Goal: Task Accomplishment & Management: Manage account settings

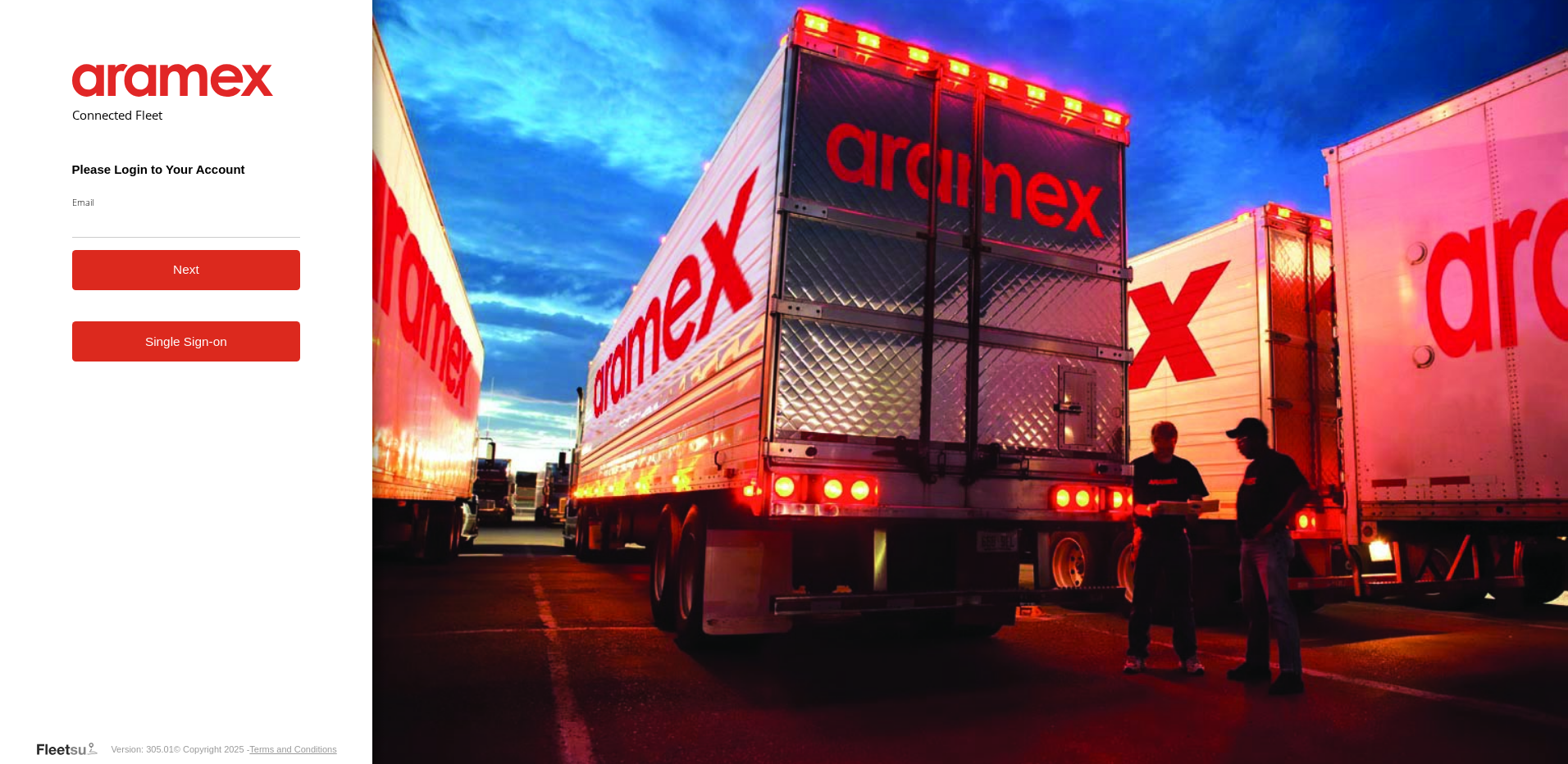
click at [219, 367] on form "Connected Fleet Please Login to Your Account Email Enter a valid login email ad…" at bounding box center [187, 389] width 278 height 700
click at [214, 347] on link "Single Sign-on" at bounding box center [187, 341] width 229 height 40
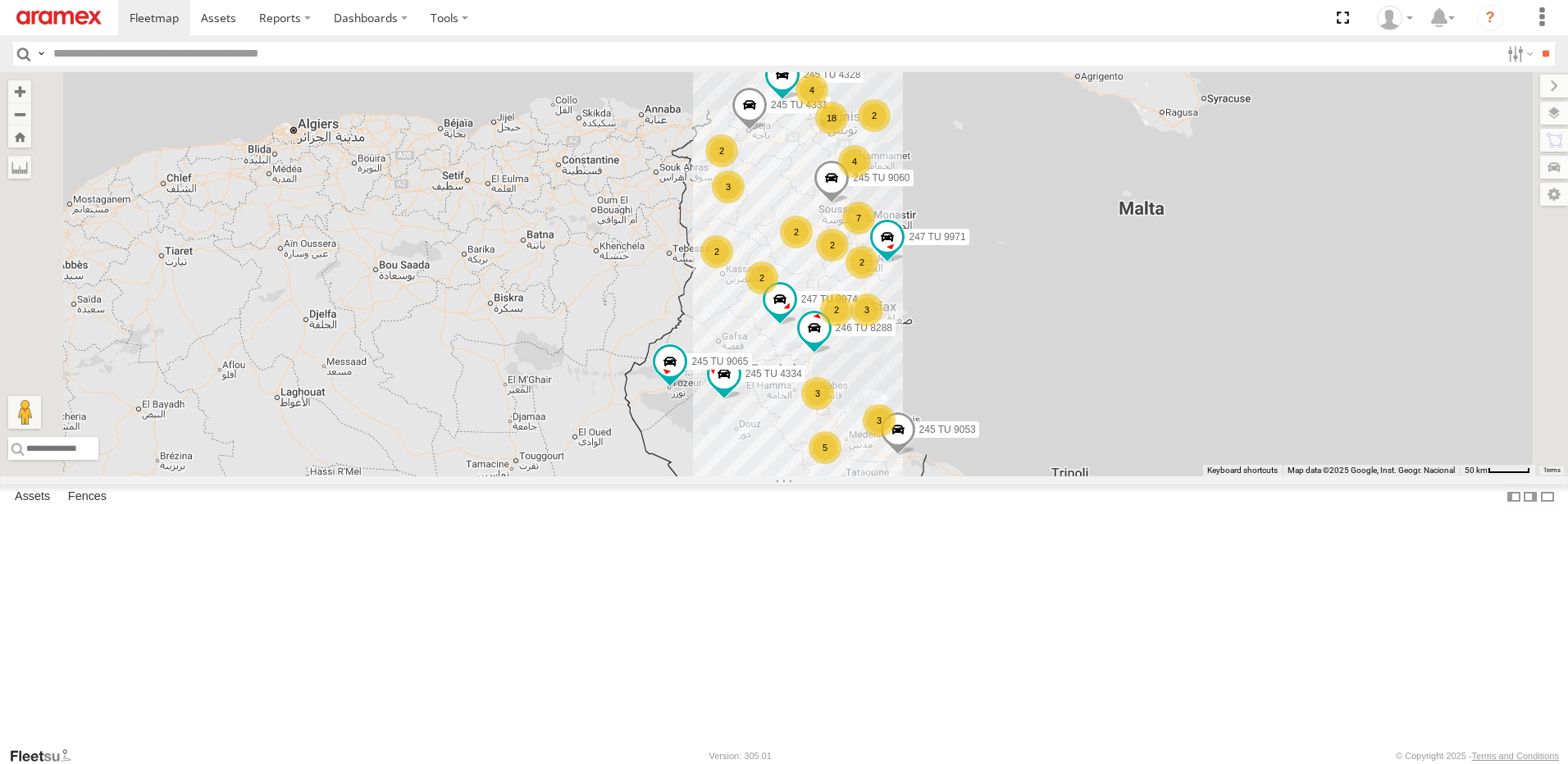
click at [883, 326] on div "3" at bounding box center [866, 309] width 33 height 33
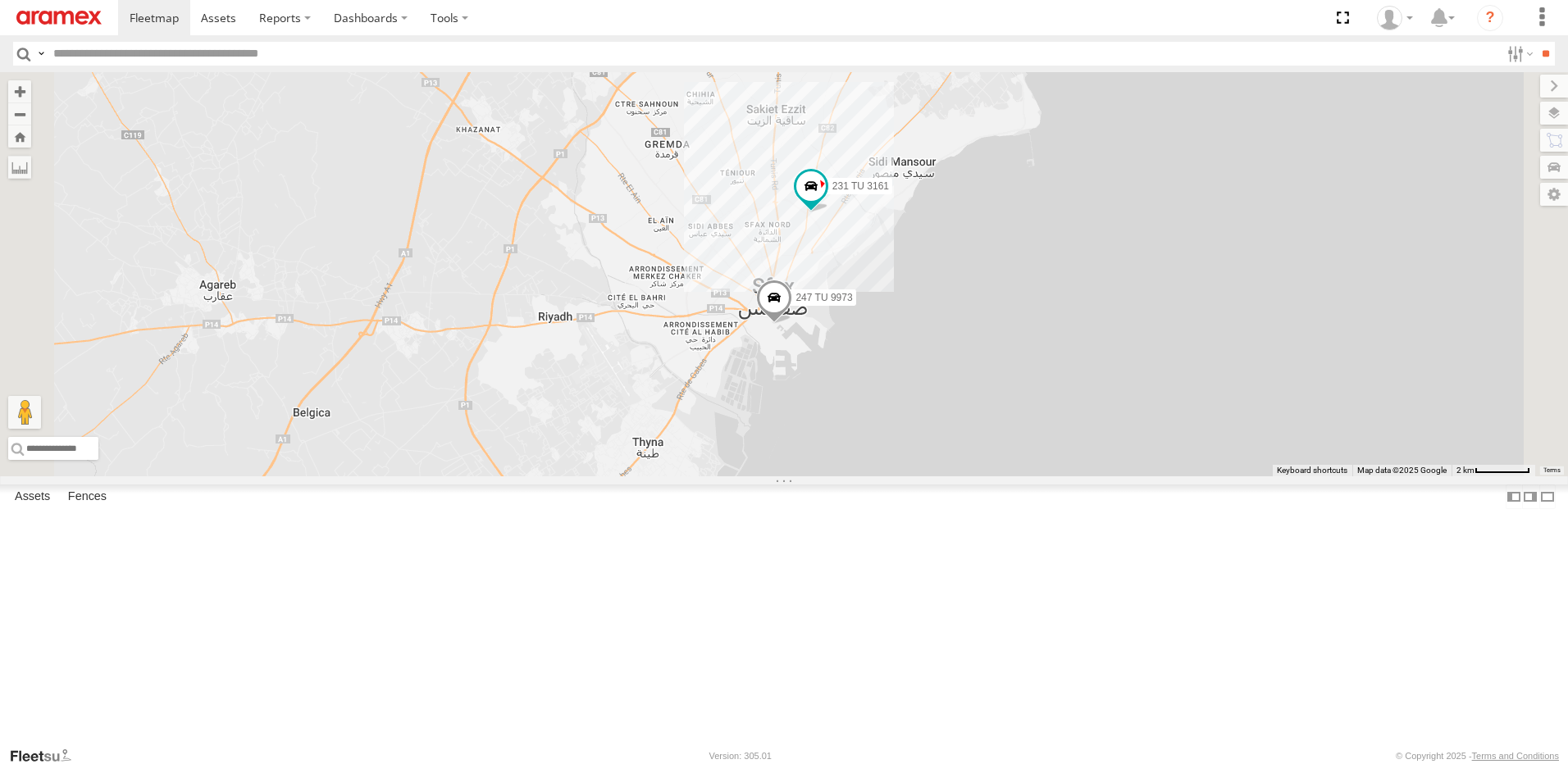
click at [789, 284] on div "245 TU 4334 246 TU 8288 245 TU 9053 245 TU 4331 245 TU 9065 245 TU 9060 247 TU …" at bounding box center [784, 274] width 1568 height 404
click at [792, 323] on span at bounding box center [774, 301] width 36 height 45
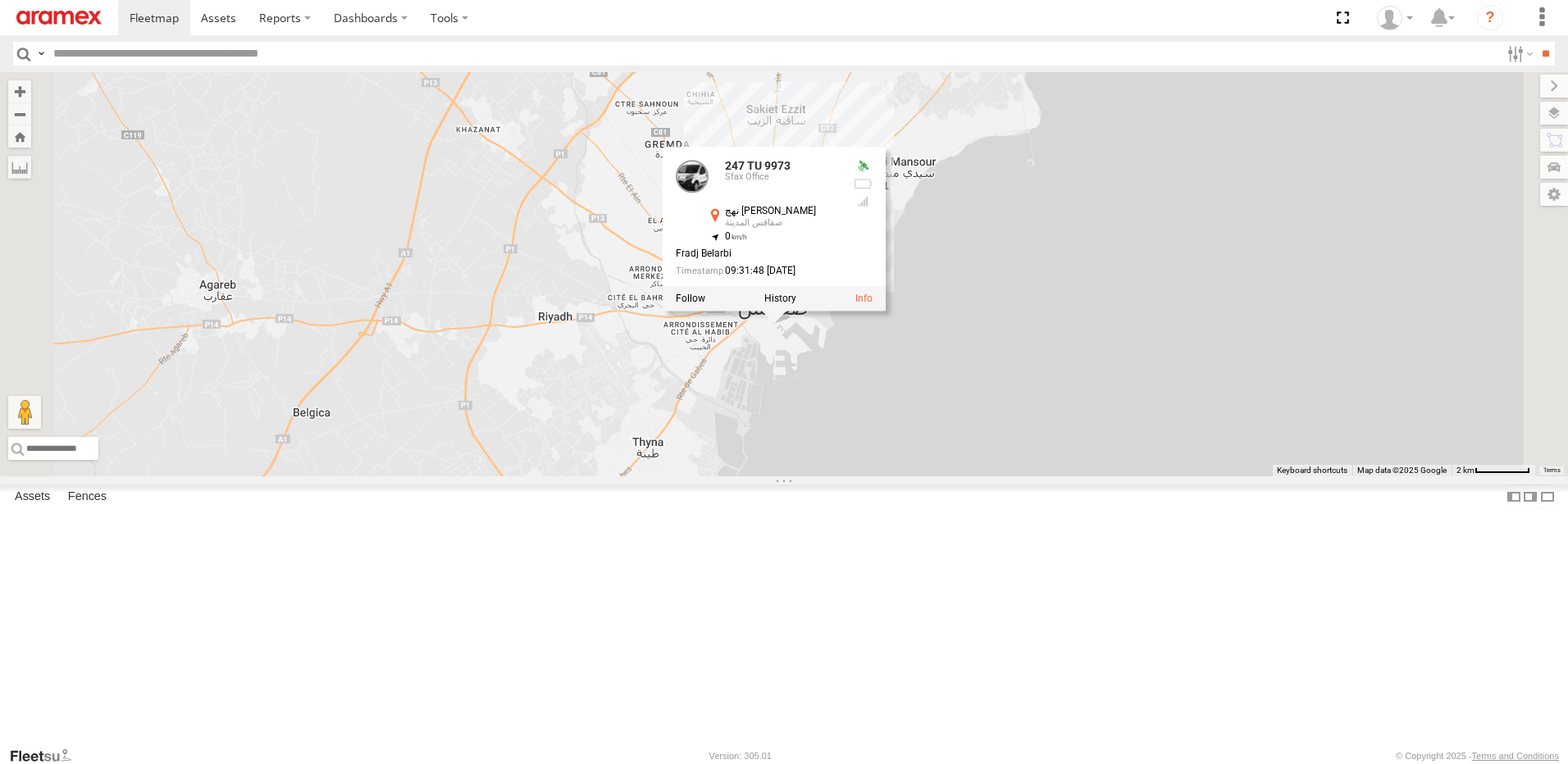
click at [1097, 477] on div "245 TU 4334 246 TU 8288 245 TU 9053 245 TU 4331 245 TU 9065 245 TU 9060 247 TU …" at bounding box center [784, 274] width 1568 height 404
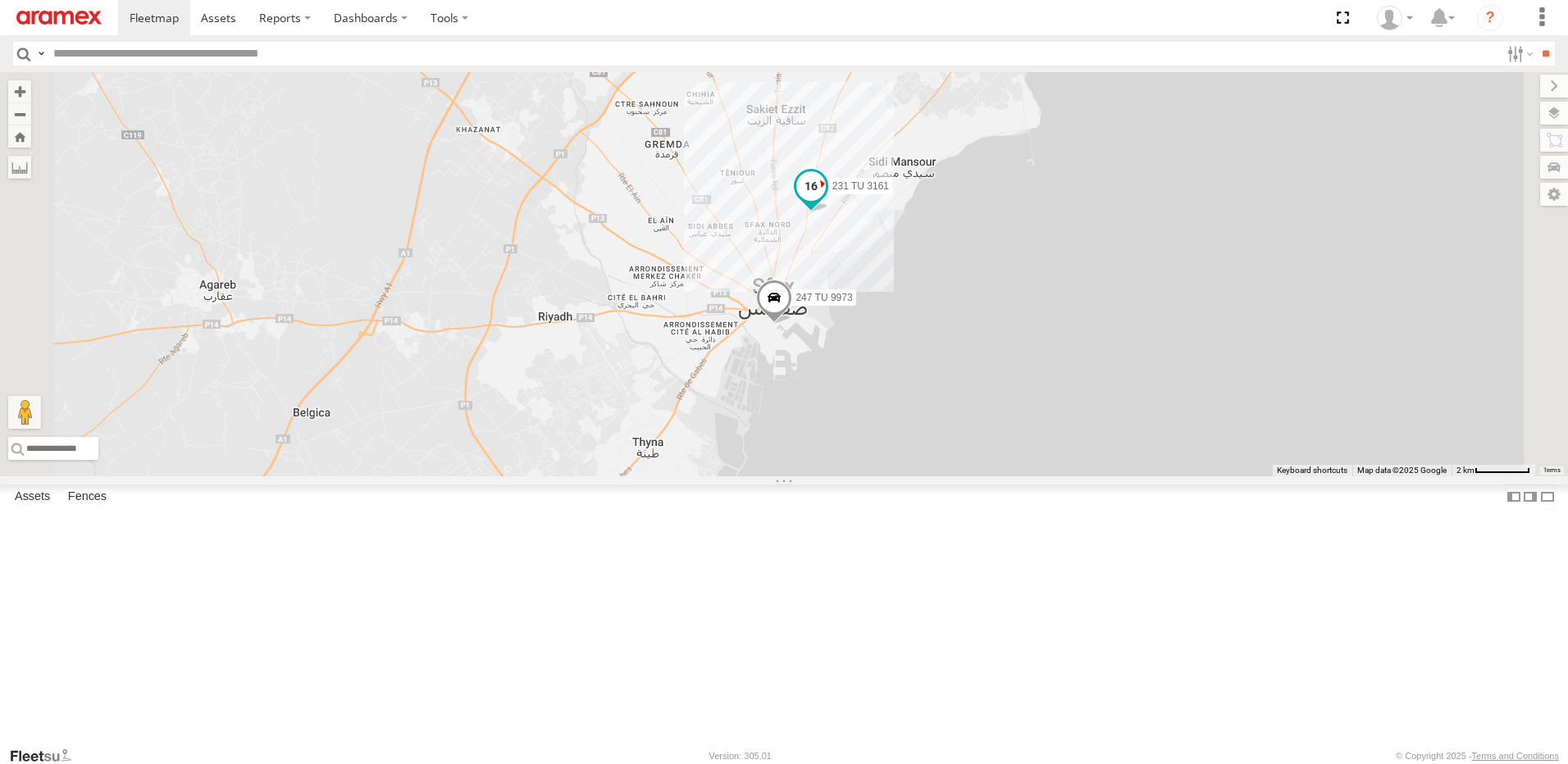
click at [826, 201] on span at bounding box center [810, 186] width 29 height 29
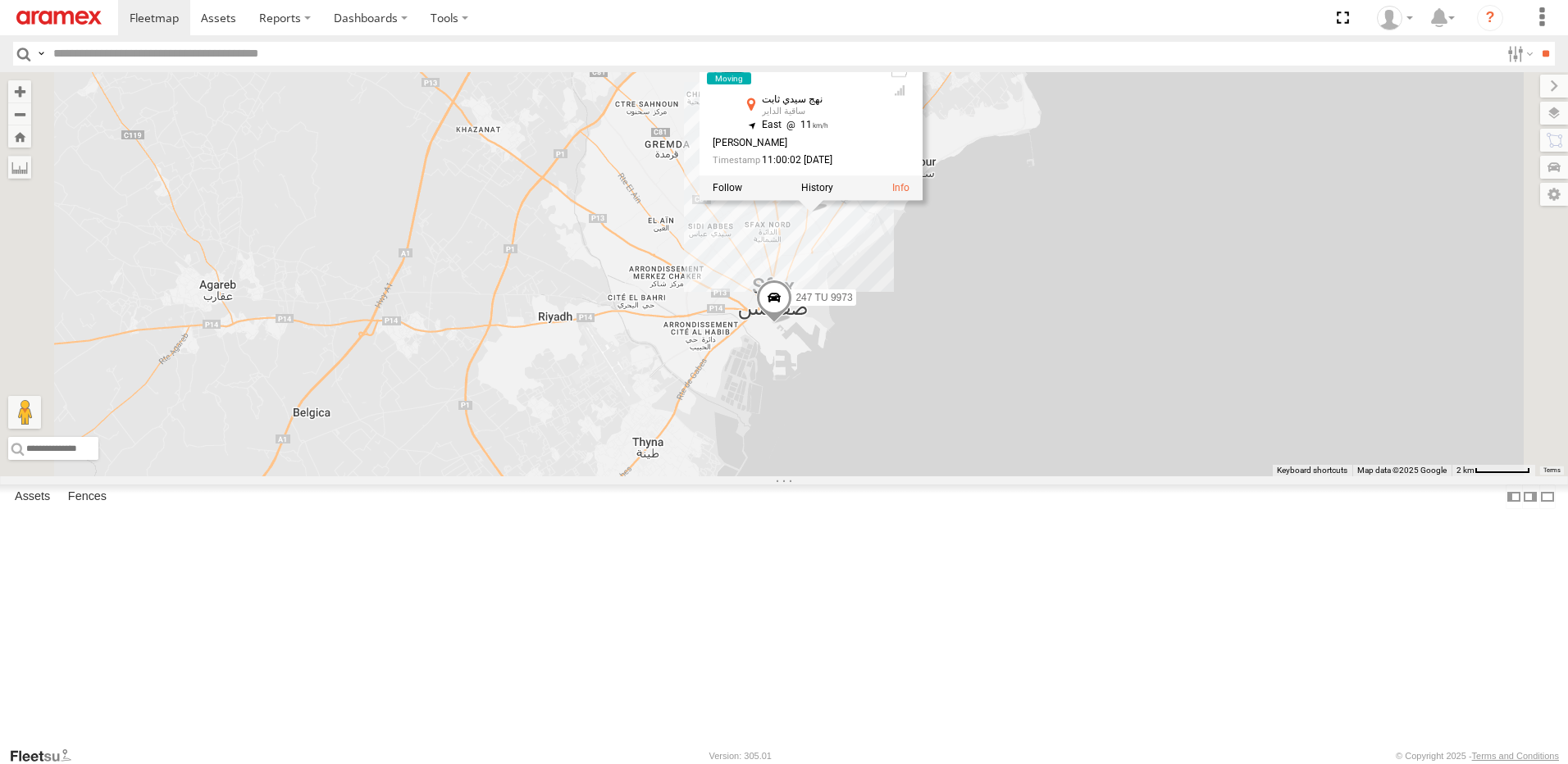
click at [1097, 471] on div "245 TU 4334 246 TU 8288 245 TU 9053 245 TU 4331 245 TU 9065 245 TU 9060 247 TU …" at bounding box center [784, 274] width 1568 height 404
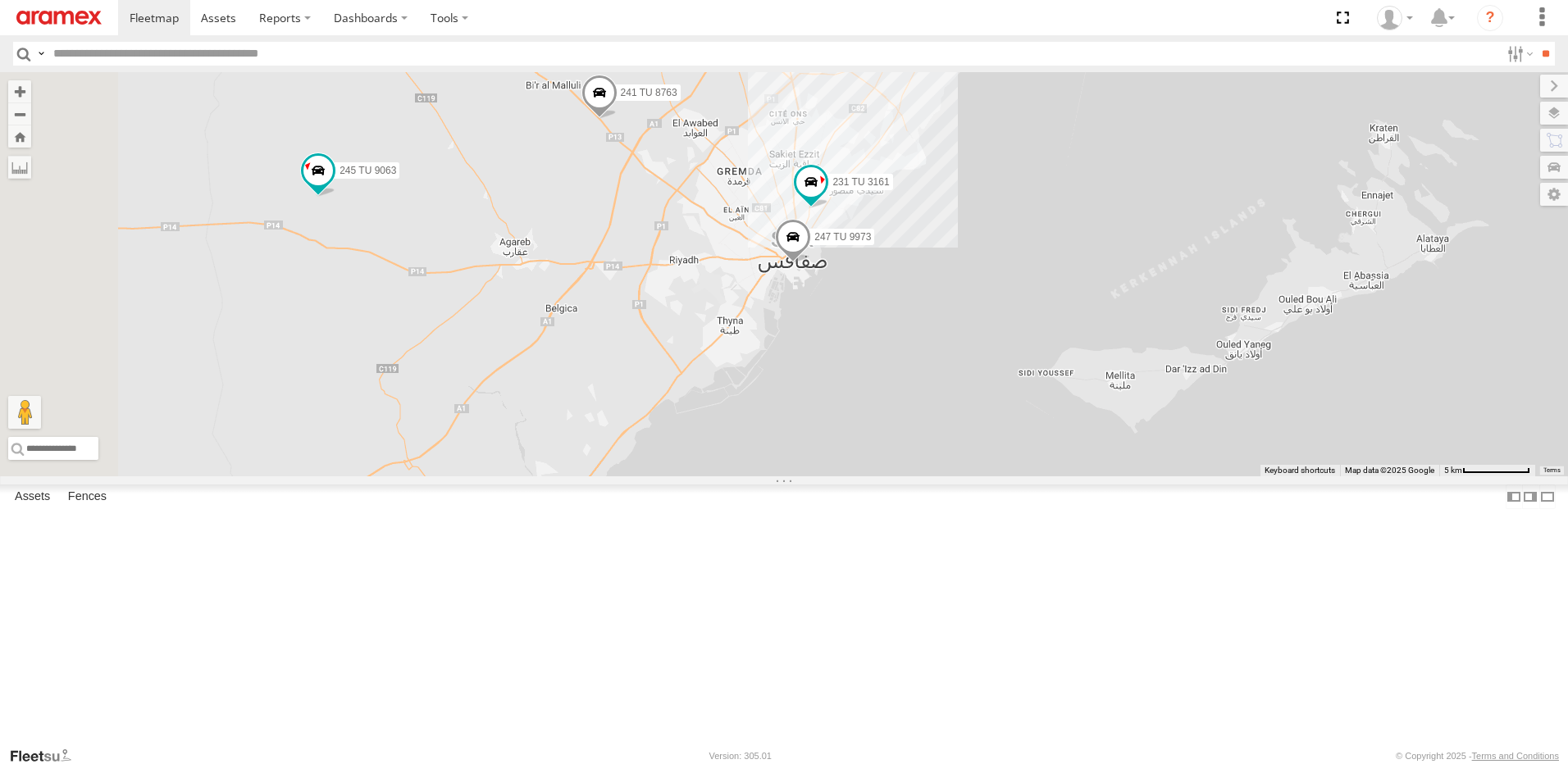
drag, startPoint x: 901, startPoint y: 503, endPoint x: 948, endPoint y: 401, distance: 112.3
click at [949, 398] on div "245 TU 4334 246 TU 8288 245 TU 9053 245 TU 4331 245 TU 9065 245 TU 9060 247 TU …" at bounding box center [784, 274] width 1568 height 404
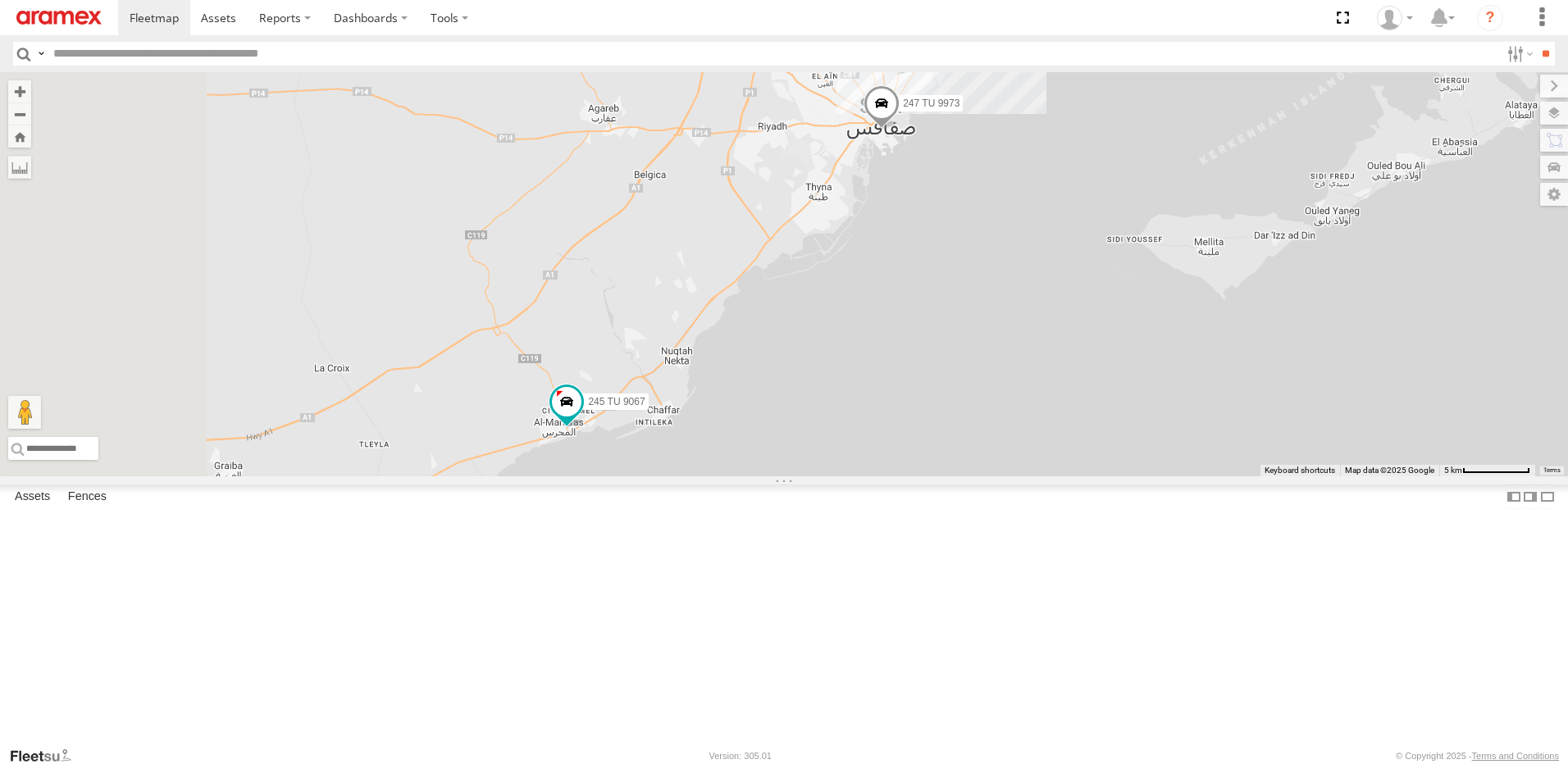
drag, startPoint x: 898, startPoint y: 482, endPoint x: 939, endPoint y: 469, distance: 43.0
click at [939, 469] on div "245 TU 4334 246 TU 8288 245 TU 9053 245 TU 4331 245 TU 9065 245 TU 9060 247 TU …" at bounding box center [784, 274] width 1568 height 404
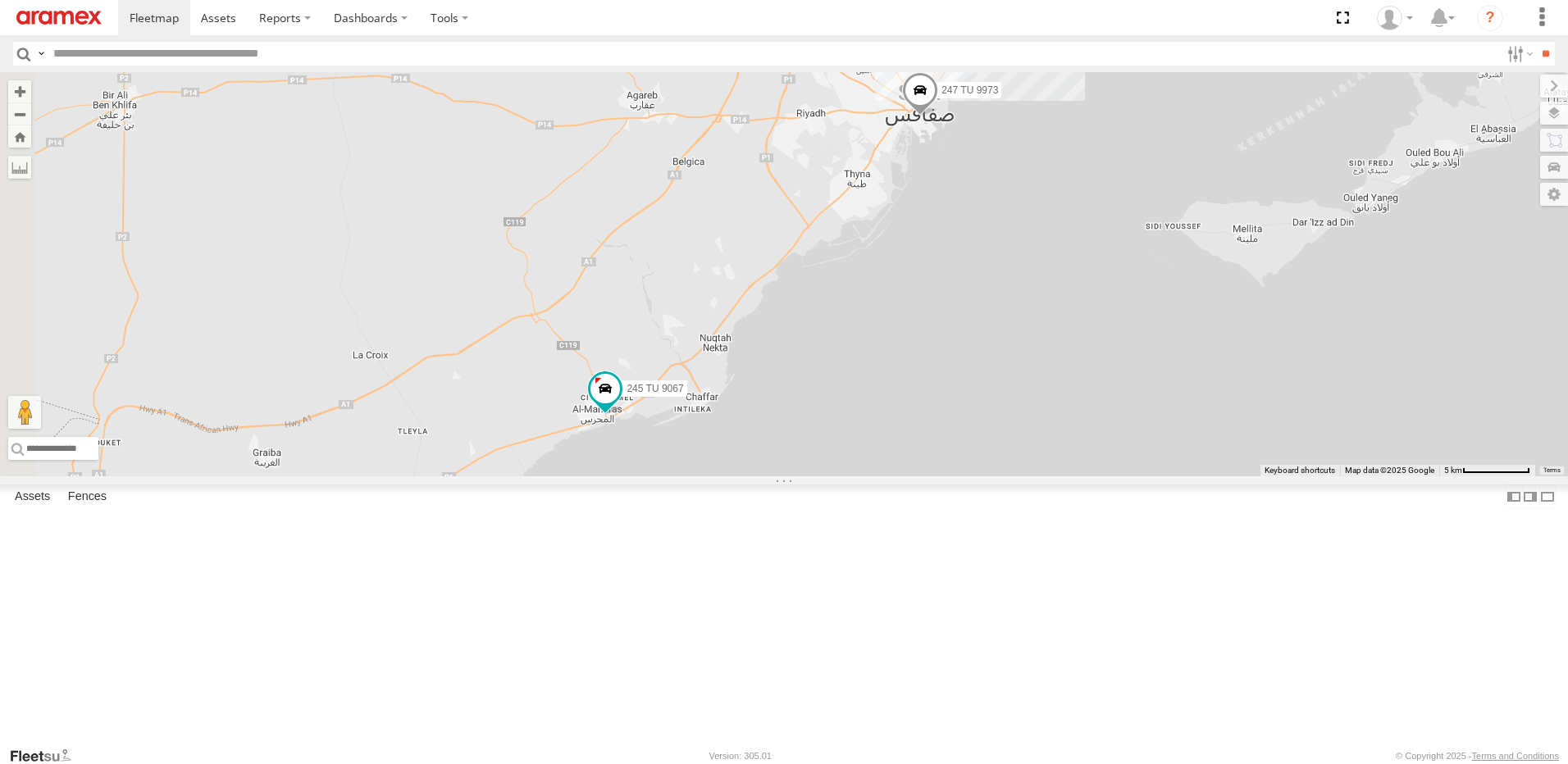
click at [460, 39] on span at bounding box center [445, 24] width 29 height 29
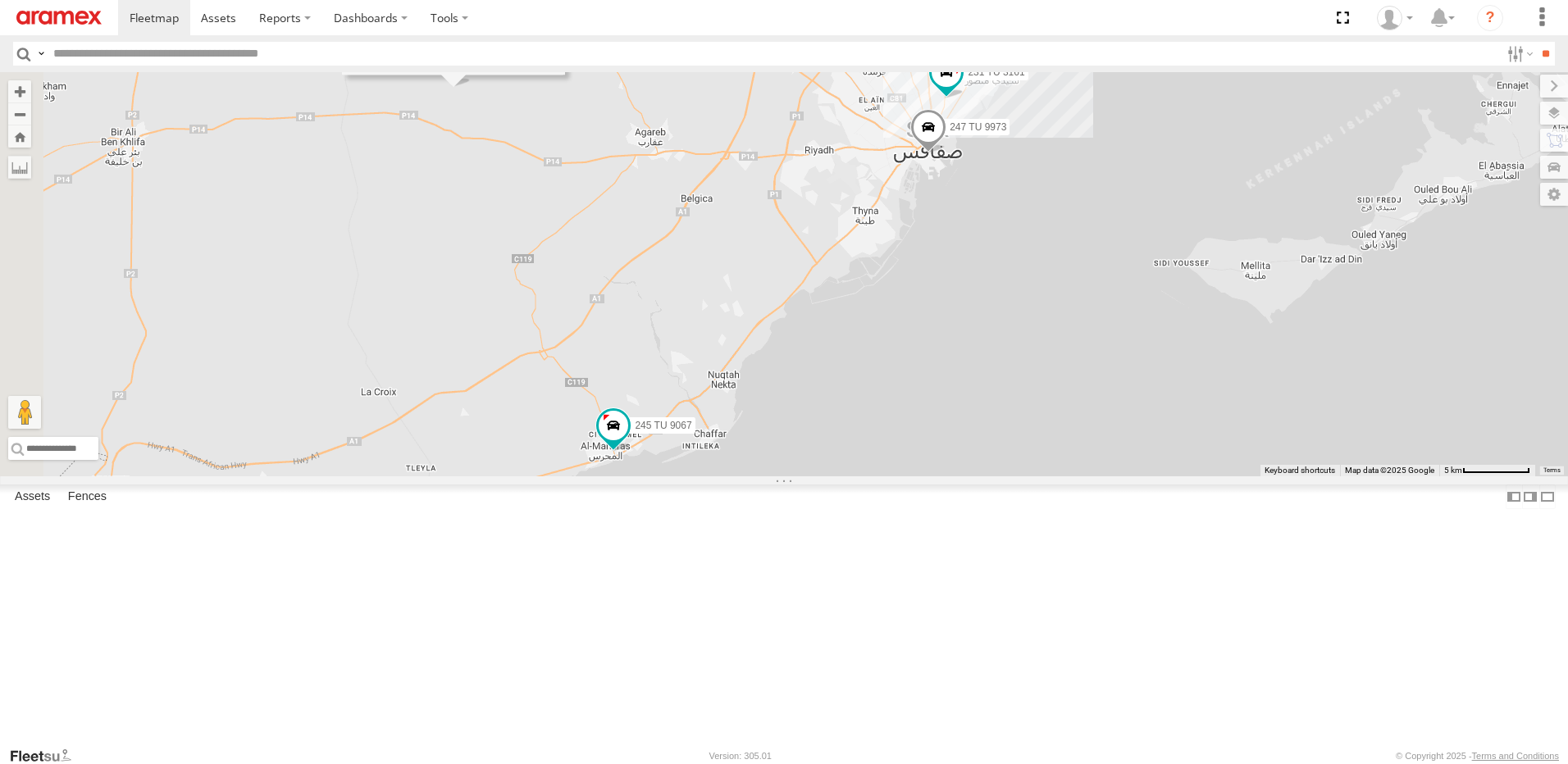
drag, startPoint x: 665, startPoint y: 265, endPoint x: 676, endPoint y: 305, distance: 41.5
click at [676, 305] on div "245 TU 4334 246 TU 8288 245 TU 9053 245 TU 4331 245 TU 9065 245 TU 9060 247 TU …" at bounding box center [784, 274] width 1568 height 404
click at [676, 305] on div "245 TU 4334 246 TU 8288 245 TU 9053 245 TU 4331 245 TU 9065 245 TU 9060 247 TU …" at bounding box center [784, 274] width 1568 height 404
drag, startPoint x: 702, startPoint y: 319, endPoint x: 696, endPoint y: 283, distance: 36.5
click at [696, 290] on div "245 TU 4334 246 TU 8288 245 TU 9053 245 TU 4331 245 TU 9065 245 TU 9060 247 TU …" at bounding box center [784, 274] width 1568 height 404
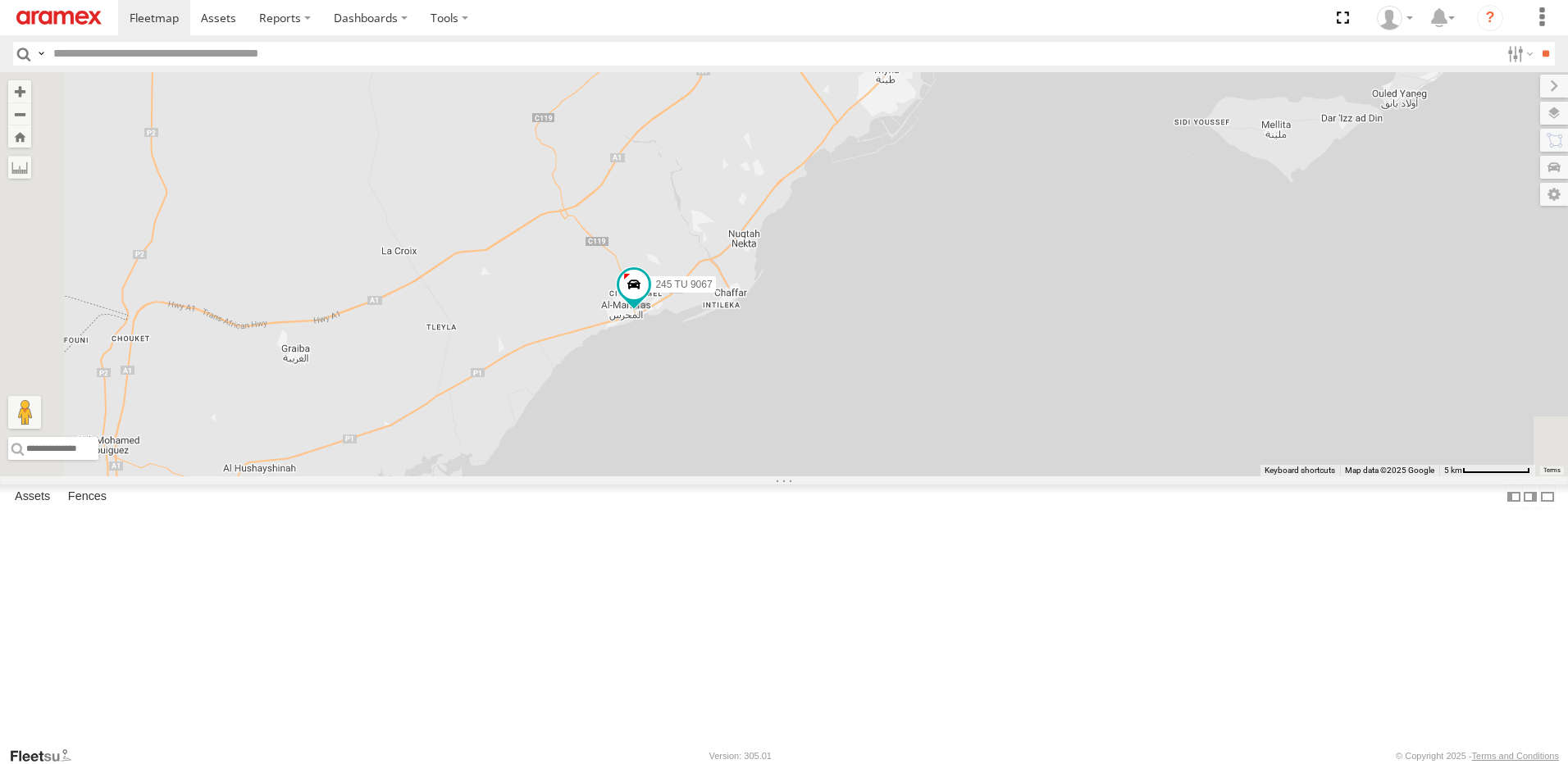
drag, startPoint x: 750, startPoint y: 368, endPoint x: 771, endPoint y: 353, distance: 25.8
click at [764, 357] on div "245 TU 4334 246 TU 8288 245 TU 9053 245 TU 4331 245 TU 9065 245 TU 9060 247 TU …" at bounding box center [784, 274] width 1568 height 404
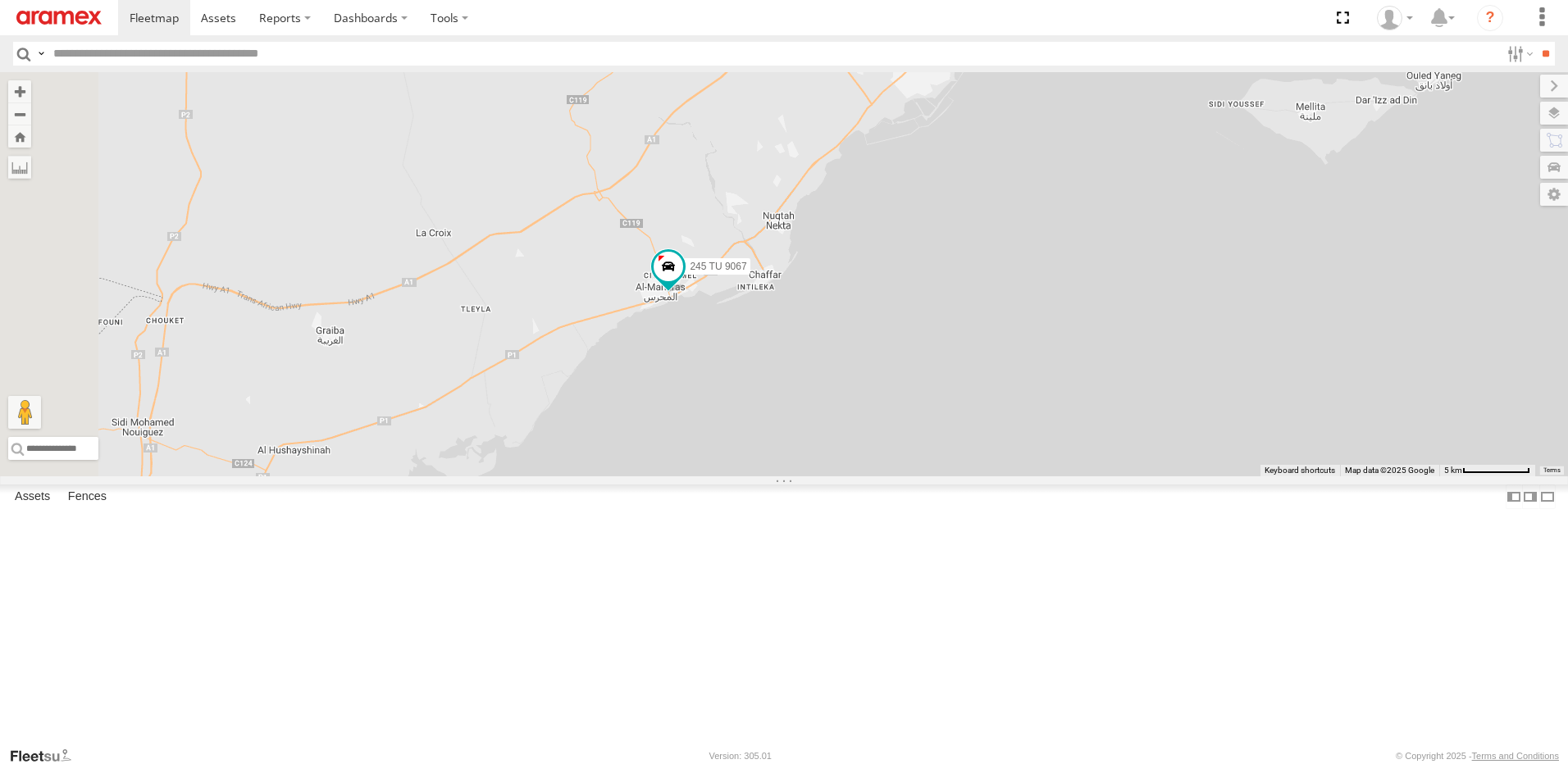
drag, startPoint x: 741, startPoint y: 393, endPoint x: 775, endPoint y: 382, distance: 35.7
click at [775, 382] on div "245 TU 4334 246 TU 8288 245 TU 9053 245 TU 4331 245 TU 9065 245 TU 9060 247 TU …" at bounding box center [784, 274] width 1568 height 404
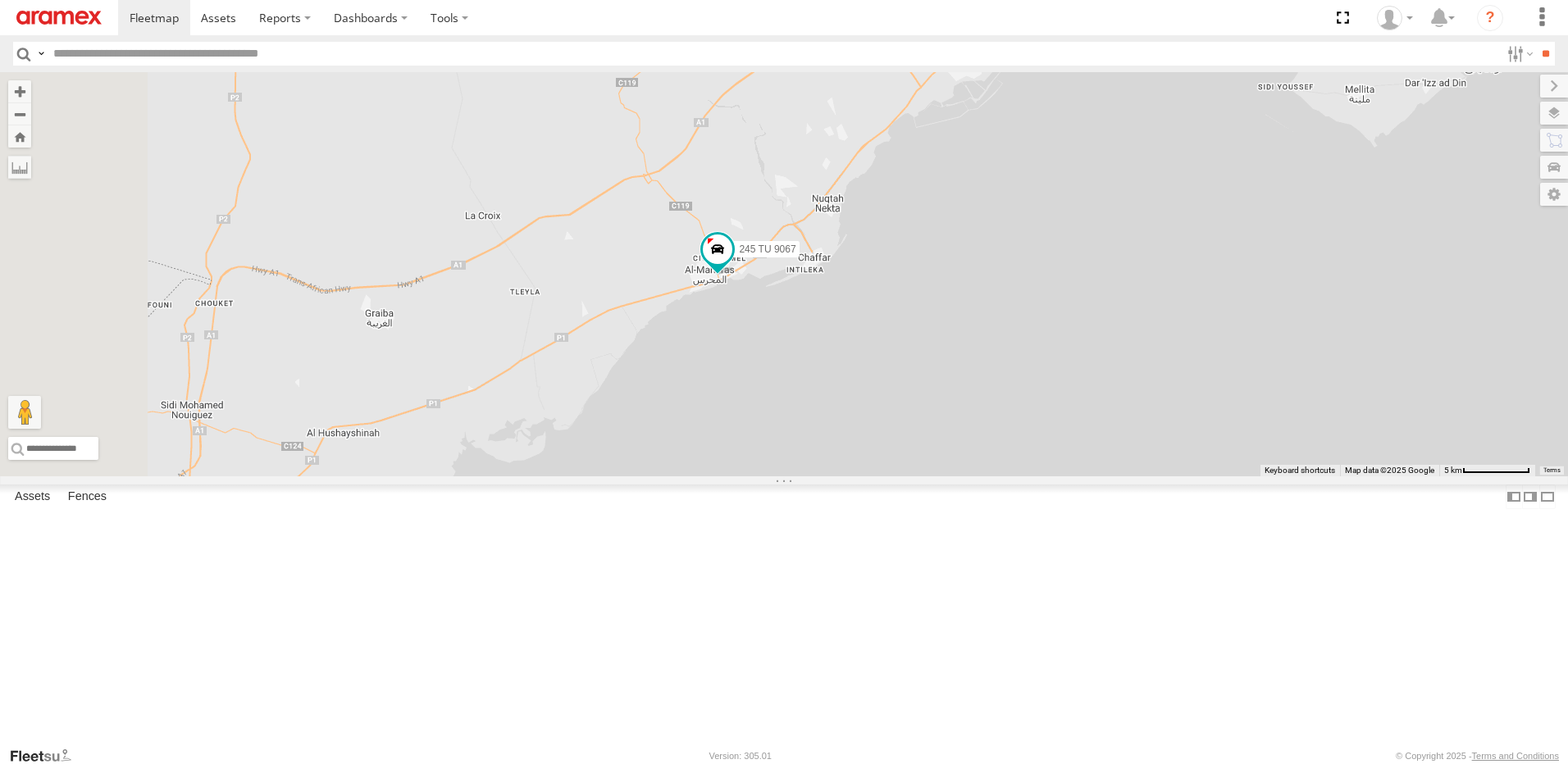
drag, startPoint x: 744, startPoint y: 397, endPoint x: 786, endPoint y: 387, distance: 43.2
click at [782, 388] on div "245 TU 4334 246 TU 8288 245 TU 9053 245 TU 4331 245 TU 9065 245 TU 9060 247 TU …" at bounding box center [784, 274] width 1568 height 404
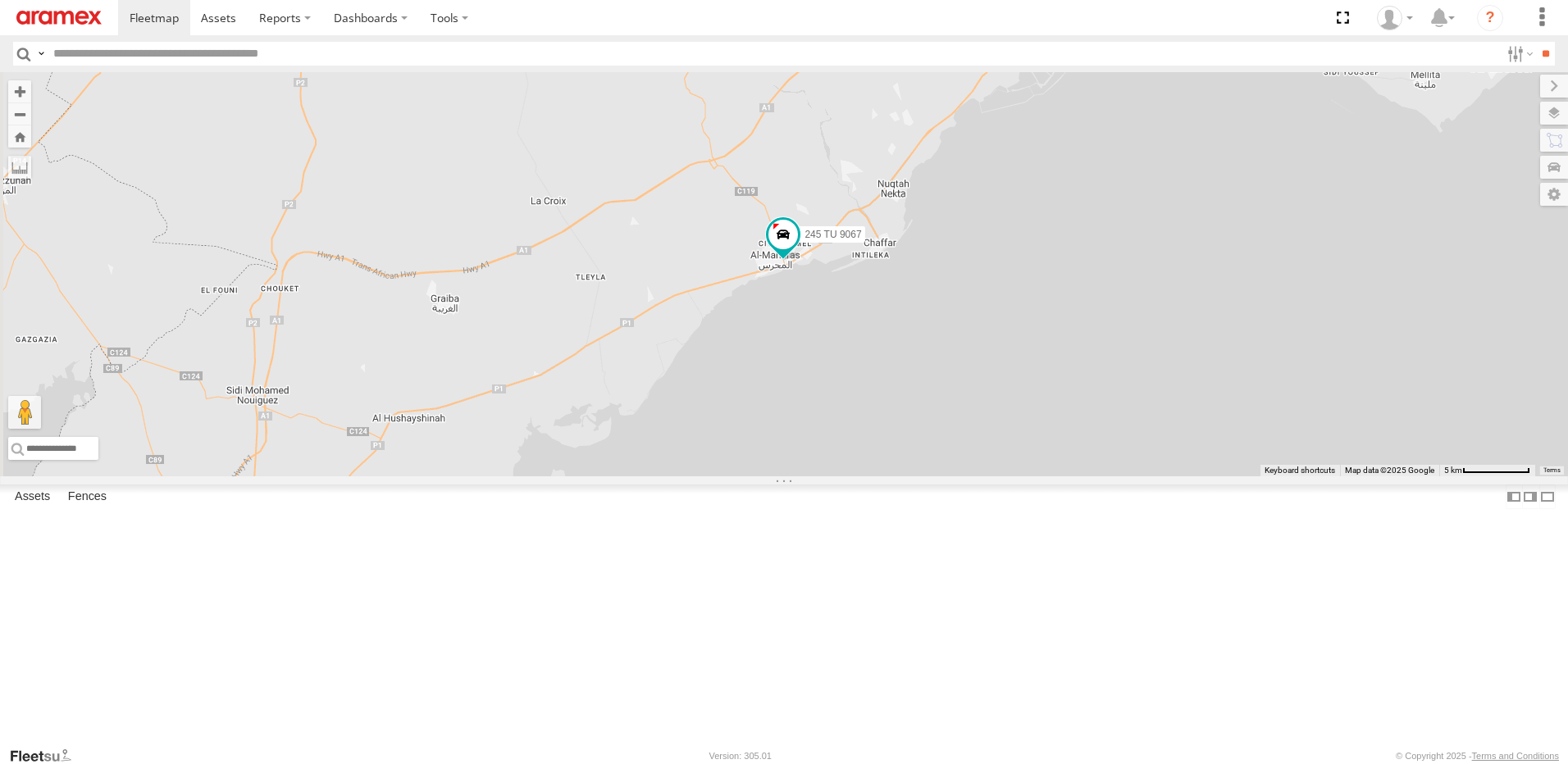
drag, startPoint x: 745, startPoint y: 394, endPoint x: 811, endPoint y: 389, distance: 66.2
click at [807, 389] on div "245 TU 4334 246 TU 8288 245 TU 9053 245 TU 4331 245 TU 9065 245 TU 9060 247 TU …" at bounding box center [784, 274] width 1568 height 404
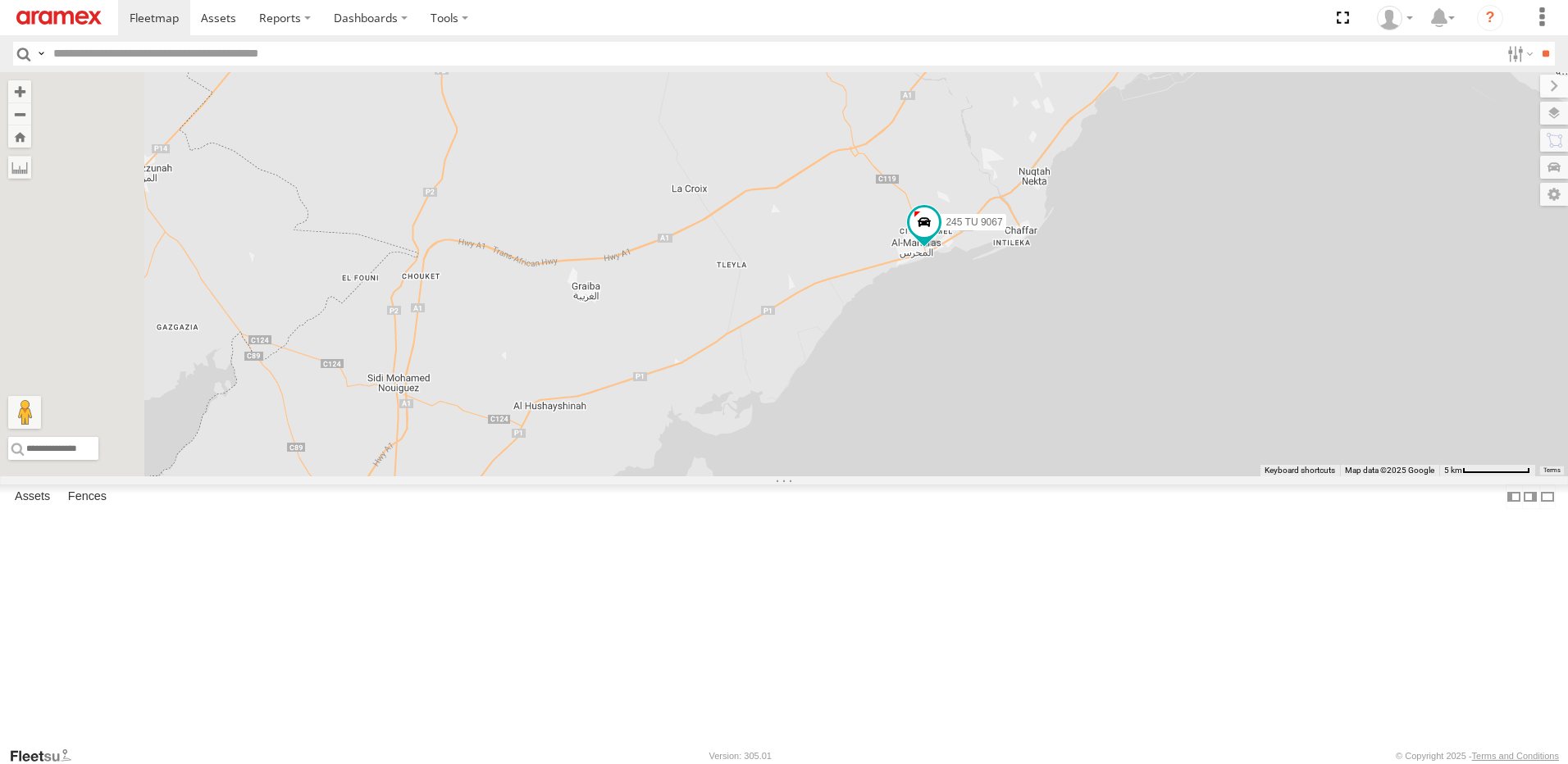
click at [831, 291] on div "245 TU 4334 246 TU 8288 245 TU 9053 245 TU 4331 245 TU 9065 245 TU 9060 247 TU …" at bounding box center [784, 274] width 1568 height 404
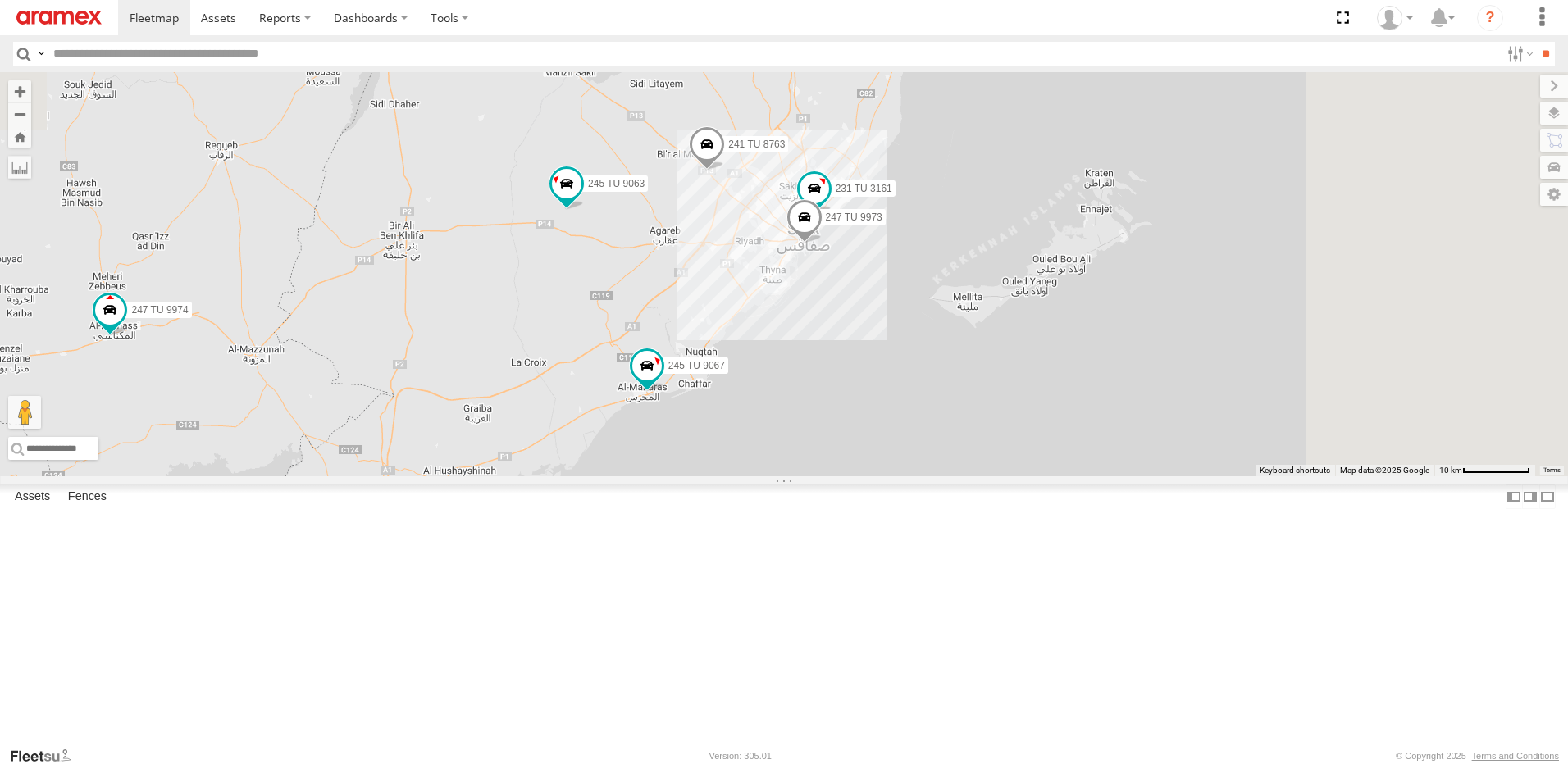
drag, startPoint x: 930, startPoint y: 205, endPoint x: 700, endPoint y: 609, distance: 464.9
click at [700, 477] on div "245 TU 4334 246 TU 8288 245 TU 9053 245 TU 4331 245 TU 9065 245 TU 9060 247 TU …" at bounding box center [784, 274] width 1568 height 404
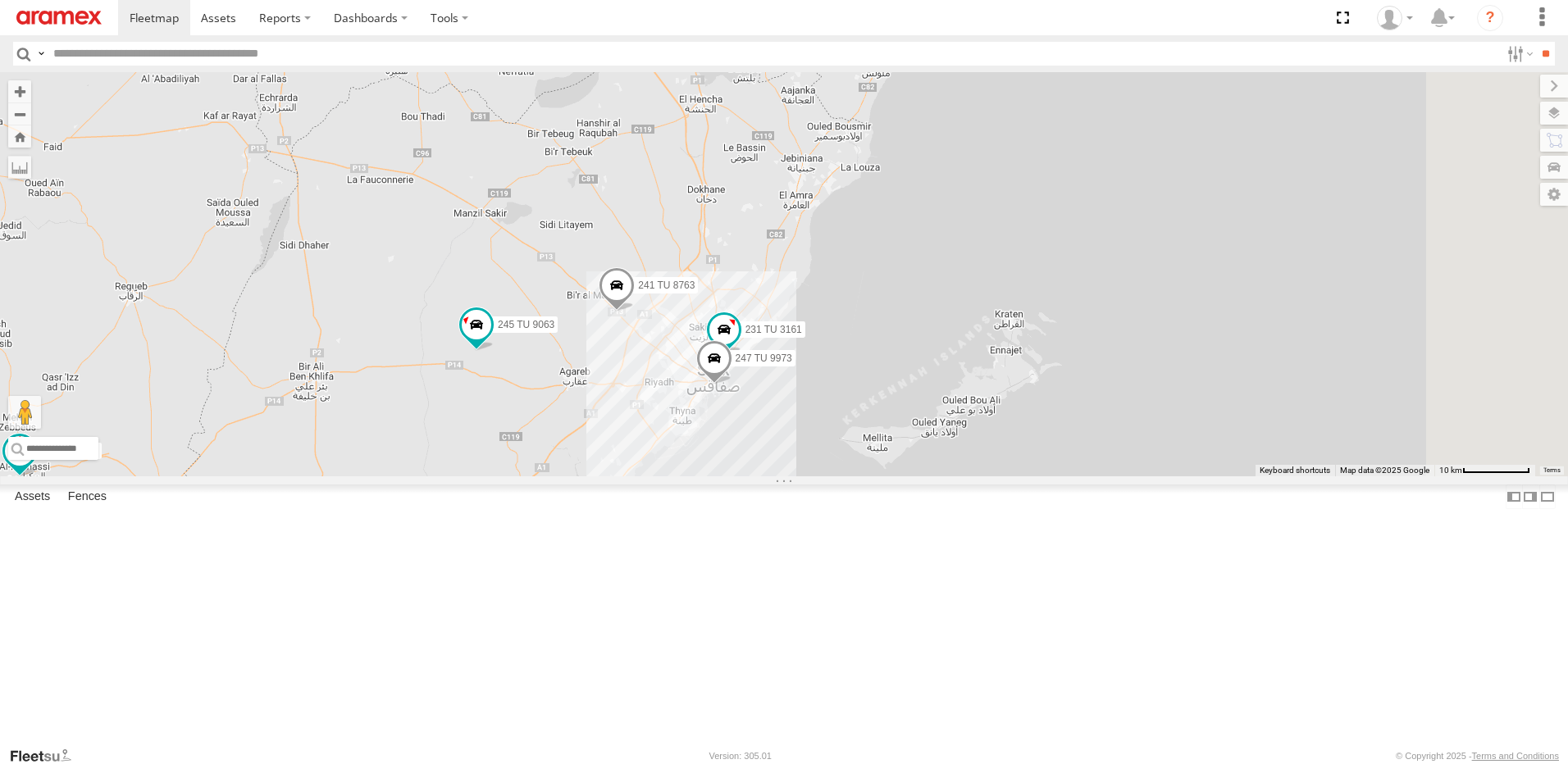
drag, startPoint x: 801, startPoint y: 440, endPoint x: 750, endPoint y: 530, distance: 103.4
click at [718, 477] on div "245 TU 4334 246 TU 8288 245 TU 9053 245 TU 4331 245 TU 9065 245 TU 9060 247 TU …" at bounding box center [784, 274] width 1568 height 404
click at [743, 345] on span at bounding box center [728, 329] width 29 height 29
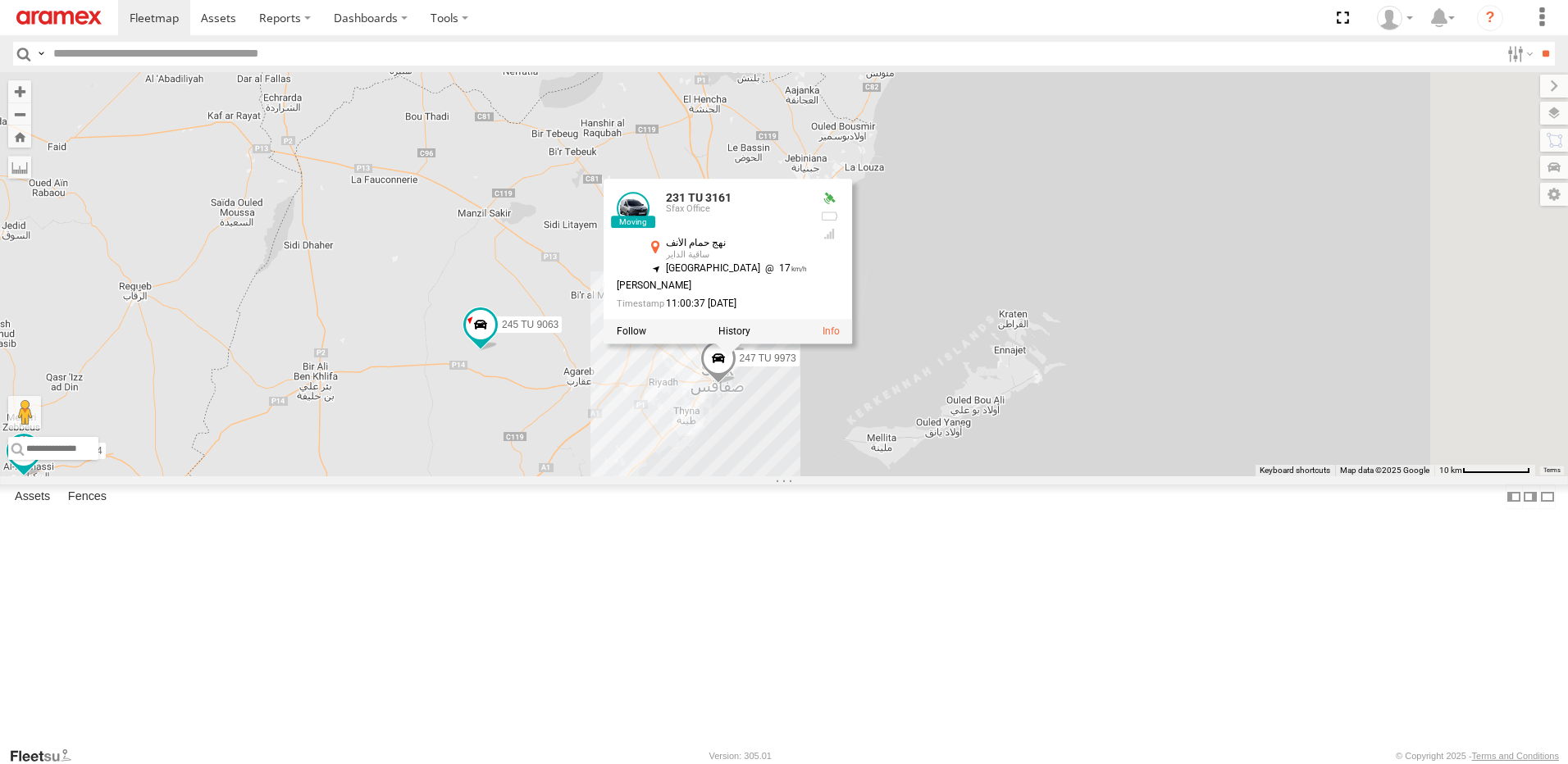
click at [1022, 477] on div "245 TU 4334 246 TU 8288 245 TU 9053 245 TU 4331 245 TU 9065 245 TU 9060 247 TU …" at bounding box center [784, 274] width 1568 height 404
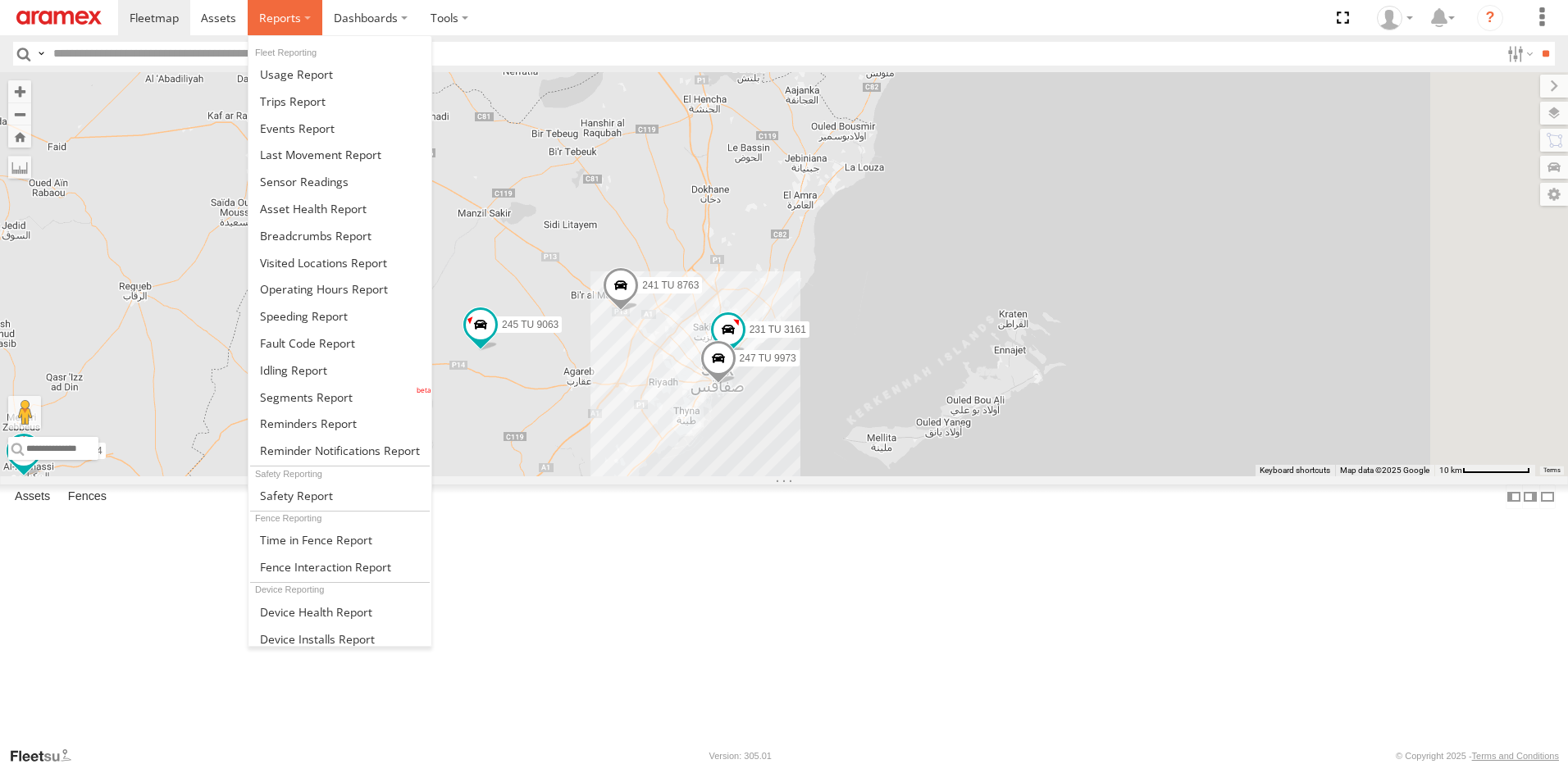
click at [280, 22] on span at bounding box center [280, 18] width 42 height 16
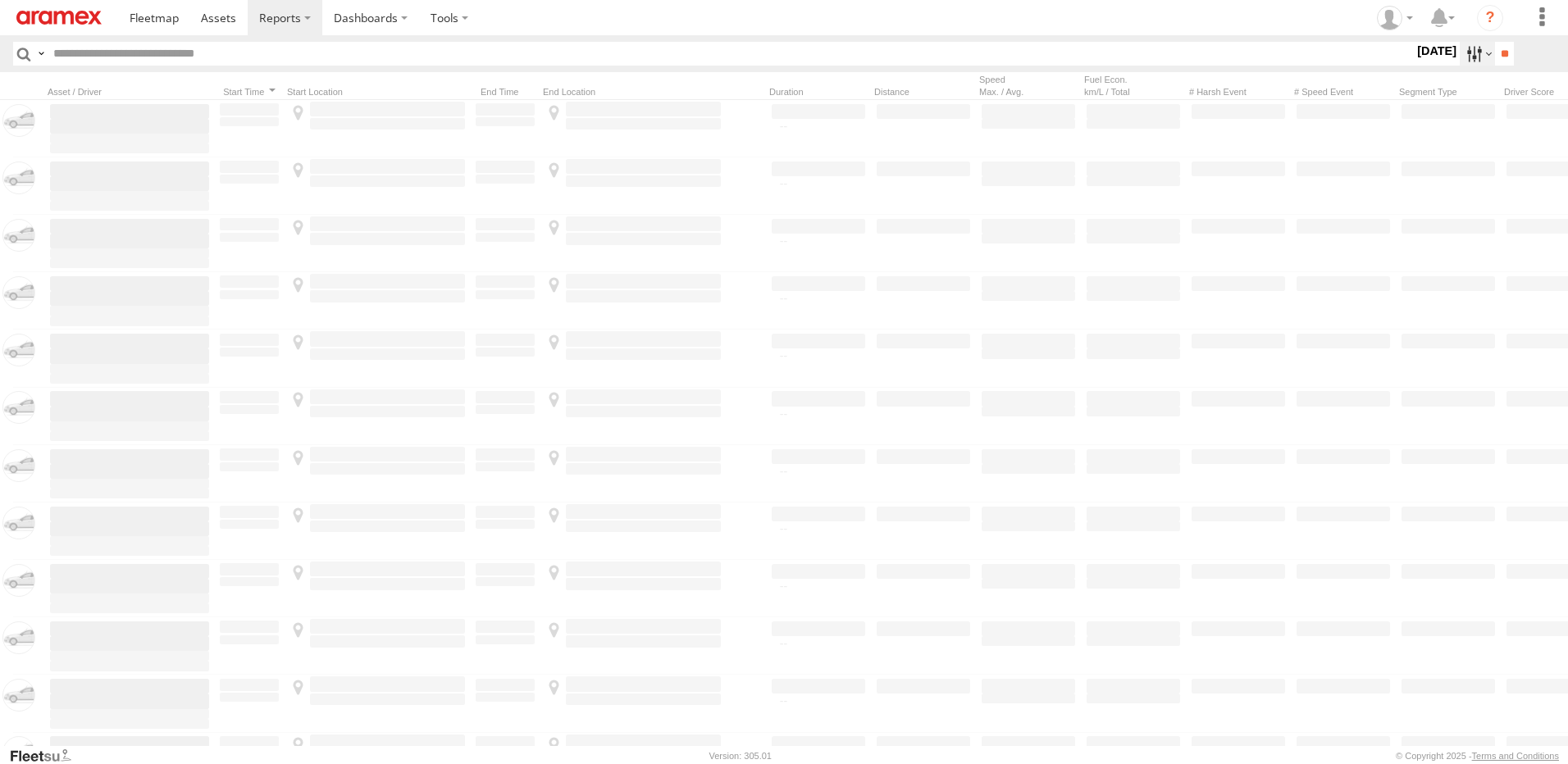
click at [1463, 50] on label at bounding box center [1477, 54] width 35 height 24
click at [0, 0] on span "[DATE]" at bounding box center [0, 0] width 0 height 0
click at [1502, 54] on input "**" at bounding box center [1504, 54] width 18 height 24
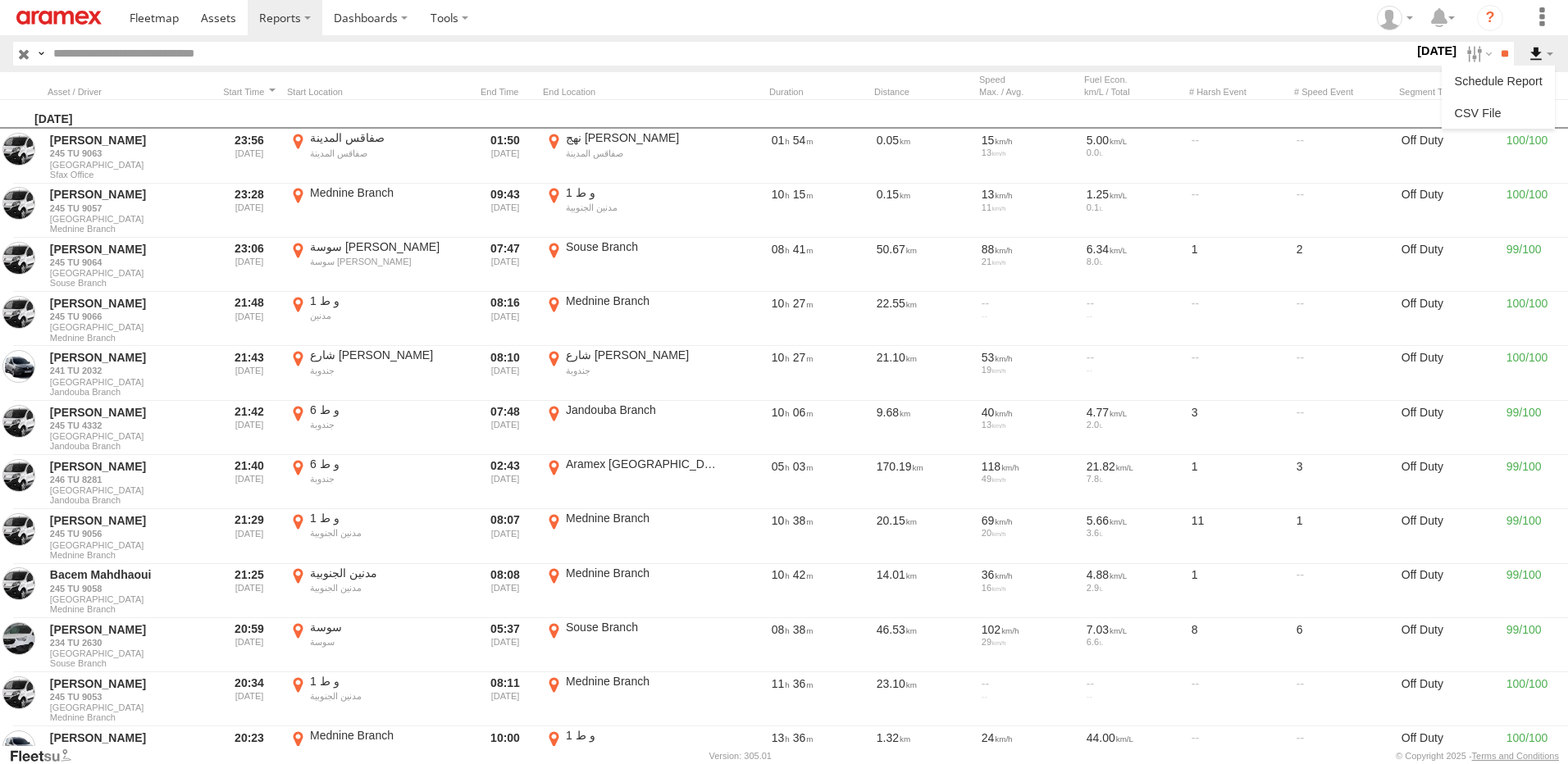
click at [1539, 59] on label at bounding box center [1540, 54] width 28 height 24
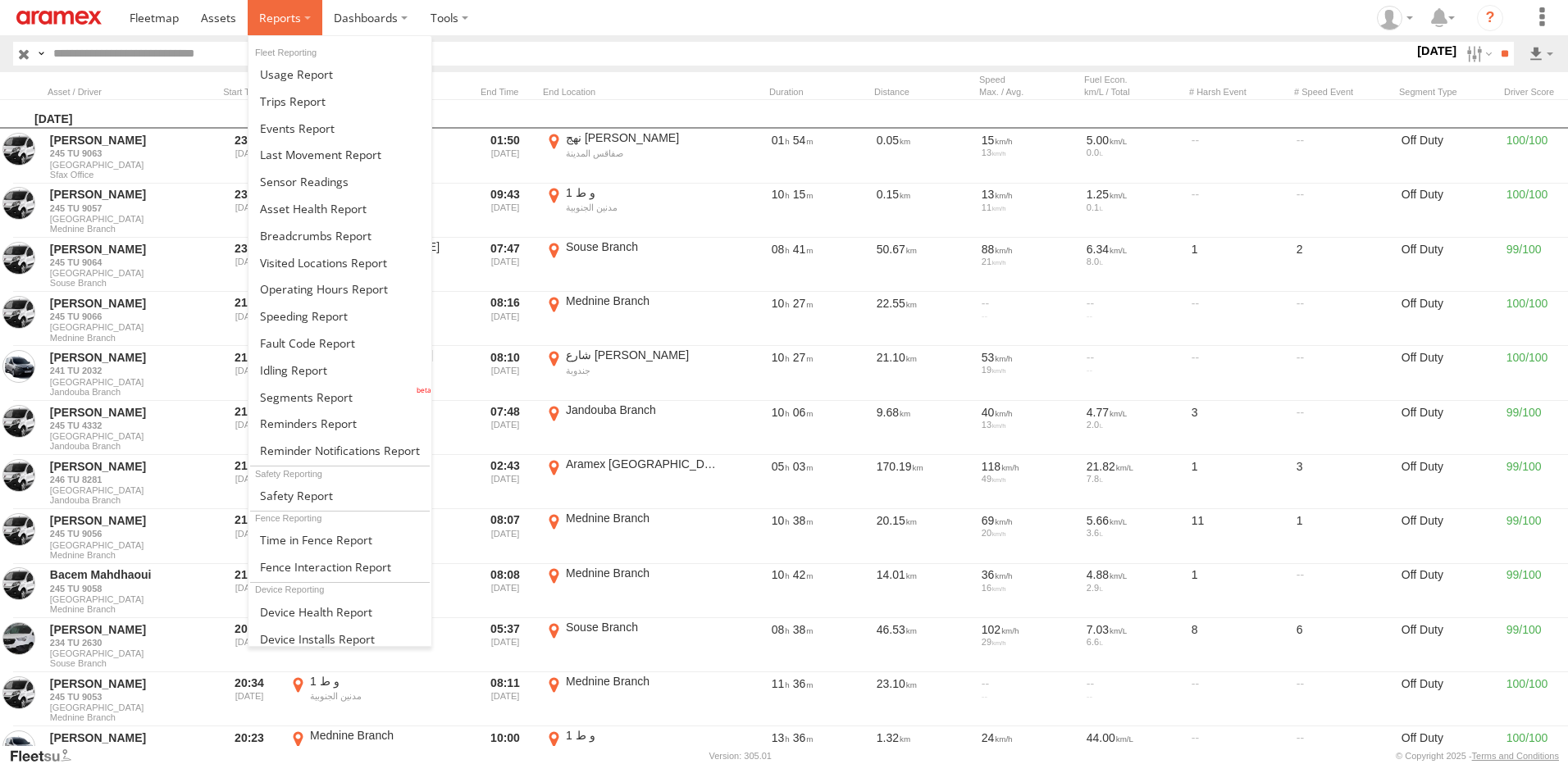
click at [300, 12] on label at bounding box center [285, 18] width 75 height 35
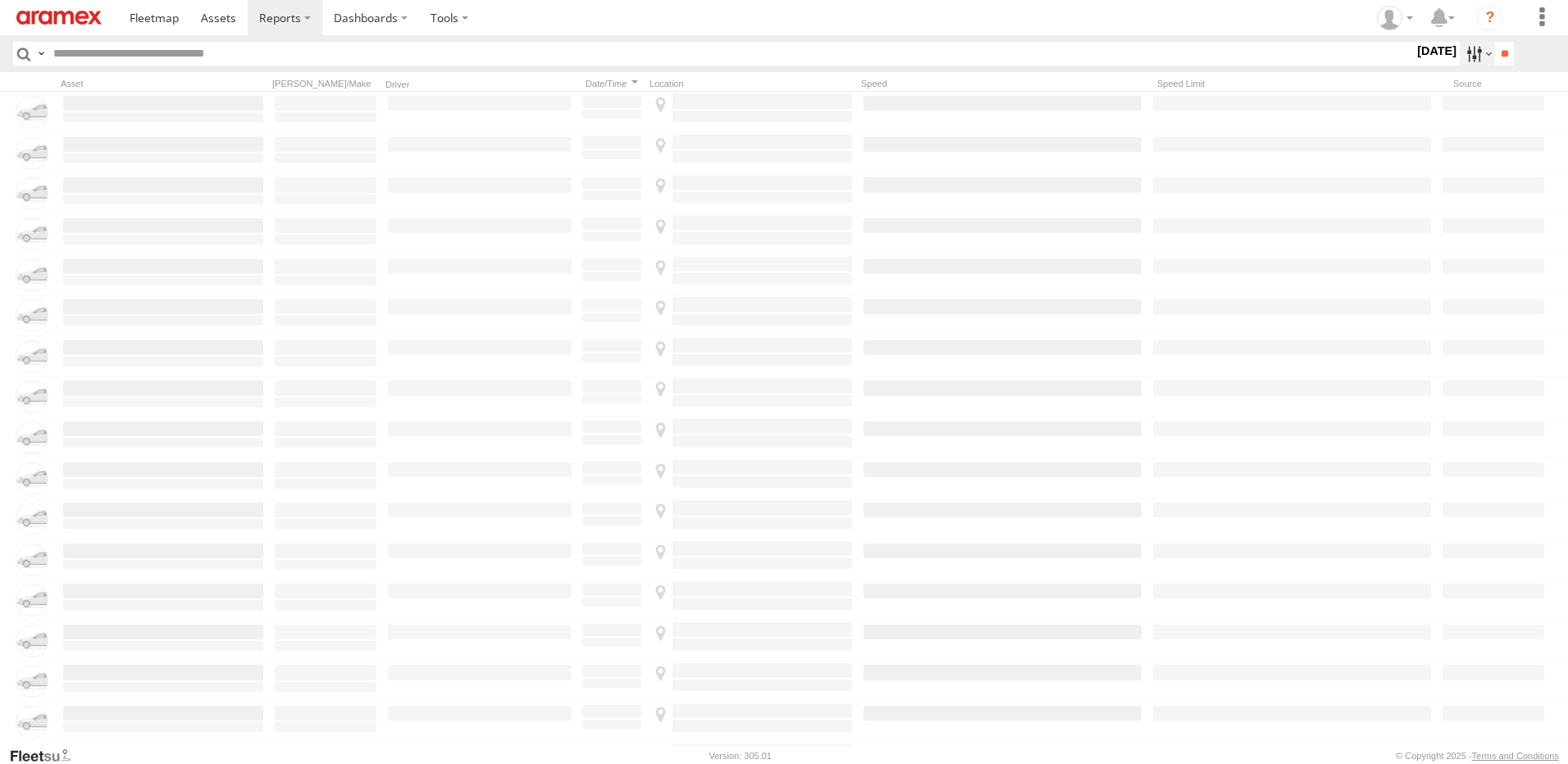
click at [1463, 47] on label at bounding box center [1477, 54] width 35 height 24
click at [0, 0] on span "[DATE]" at bounding box center [0, 0] width 0 height 0
click at [1506, 50] on input "**" at bounding box center [1504, 54] width 18 height 24
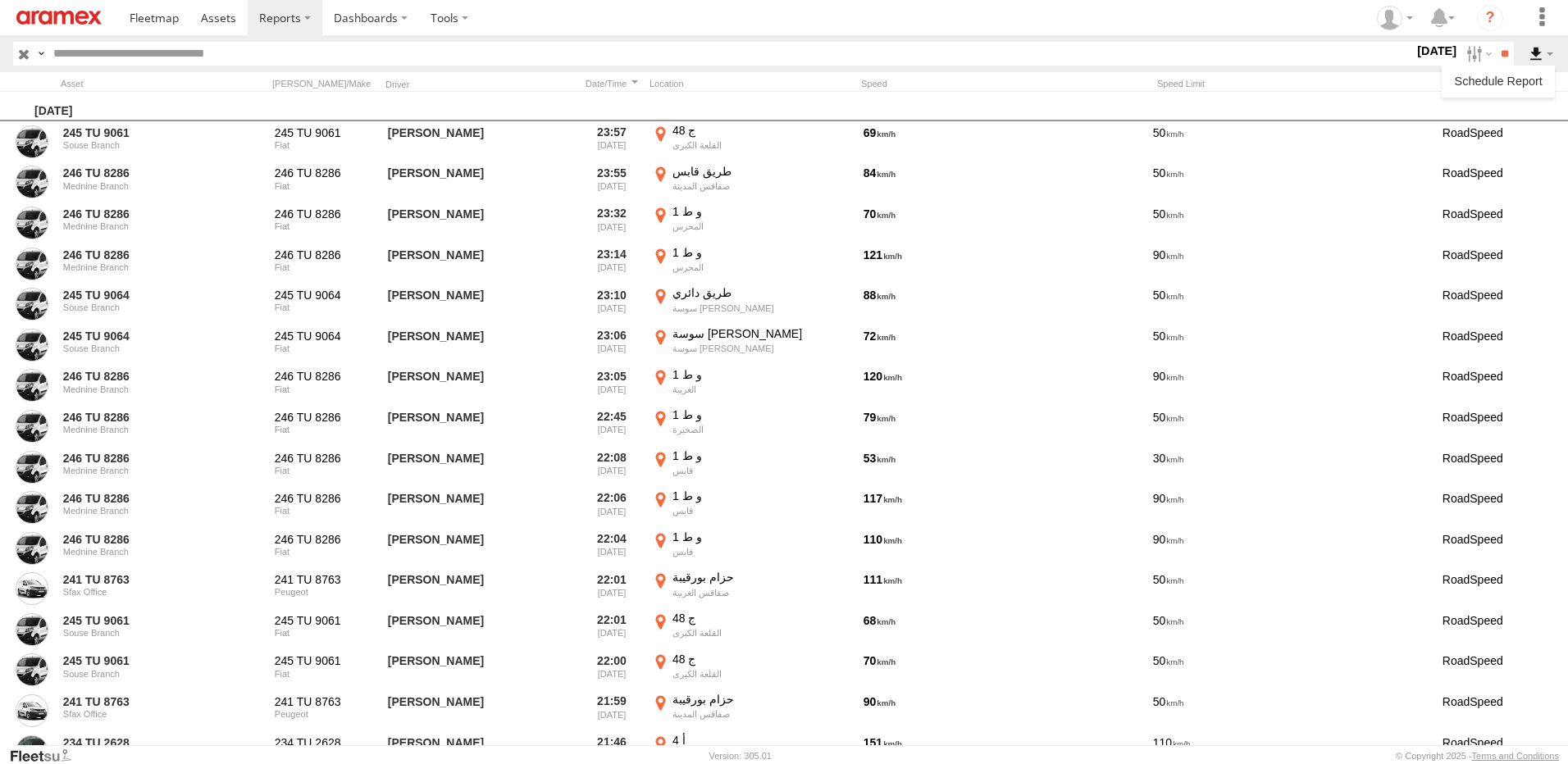
click at [1543, 55] on label at bounding box center [1540, 54] width 28 height 24
click at [1543, 52] on label at bounding box center [1540, 54] width 28 height 24
click at [1290, 24] on section at bounding box center [841, 18] width 1445 height 35
click at [1544, 57] on label at bounding box center [1540, 54] width 28 height 24
click at [1547, 49] on label at bounding box center [1540, 54] width 28 height 24
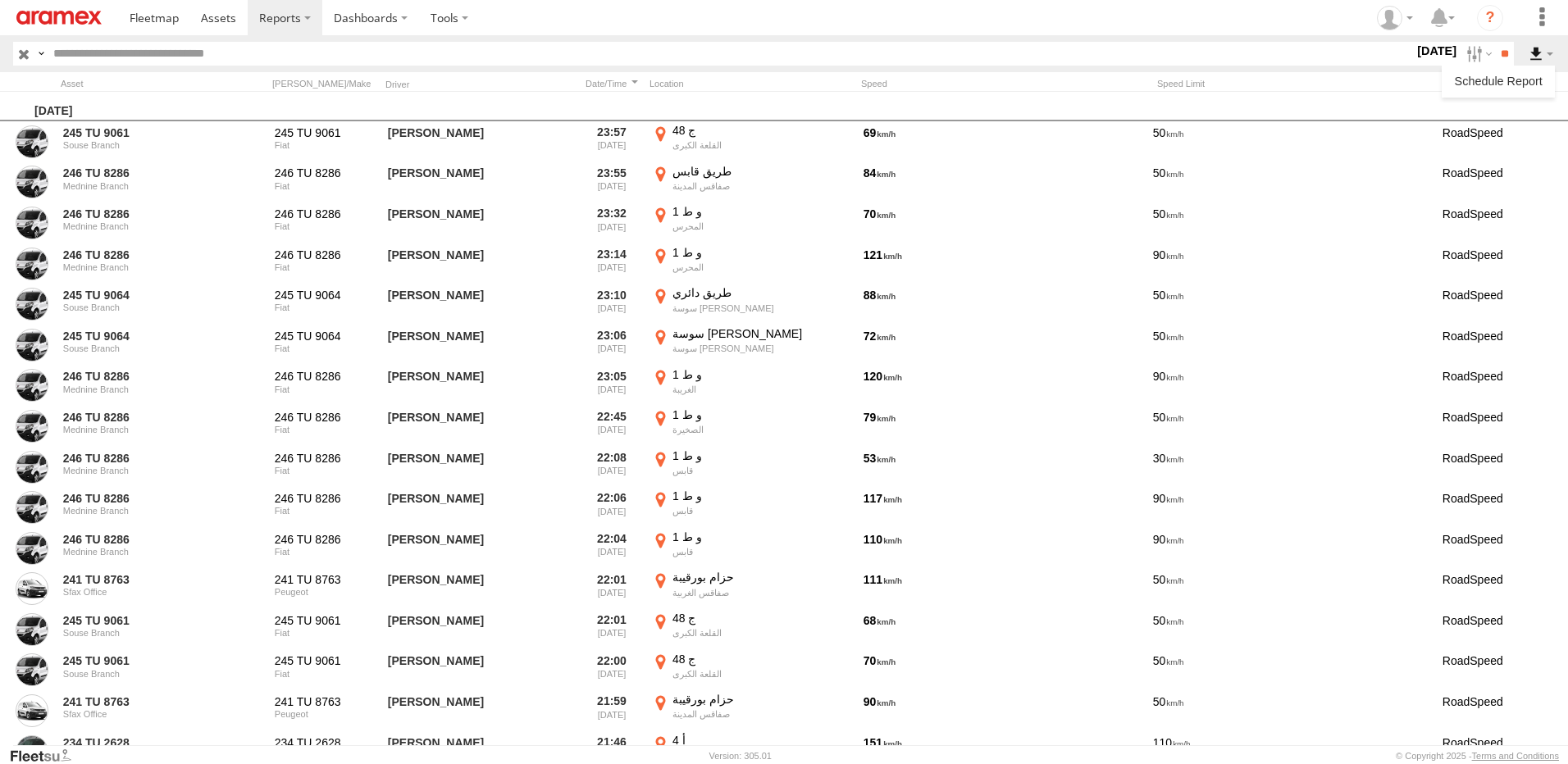
click at [1547, 49] on label at bounding box center [1540, 54] width 28 height 24
click at [1567, 53] on header "Search Query Asset ID Asset Label Registration Manufacturer Model VIN TUN" at bounding box center [784, 54] width 1568 height 37
click at [1545, 51] on label at bounding box center [1540, 54] width 28 height 24
click at [1497, 62] on input "**" at bounding box center [1504, 54] width 18 height 24
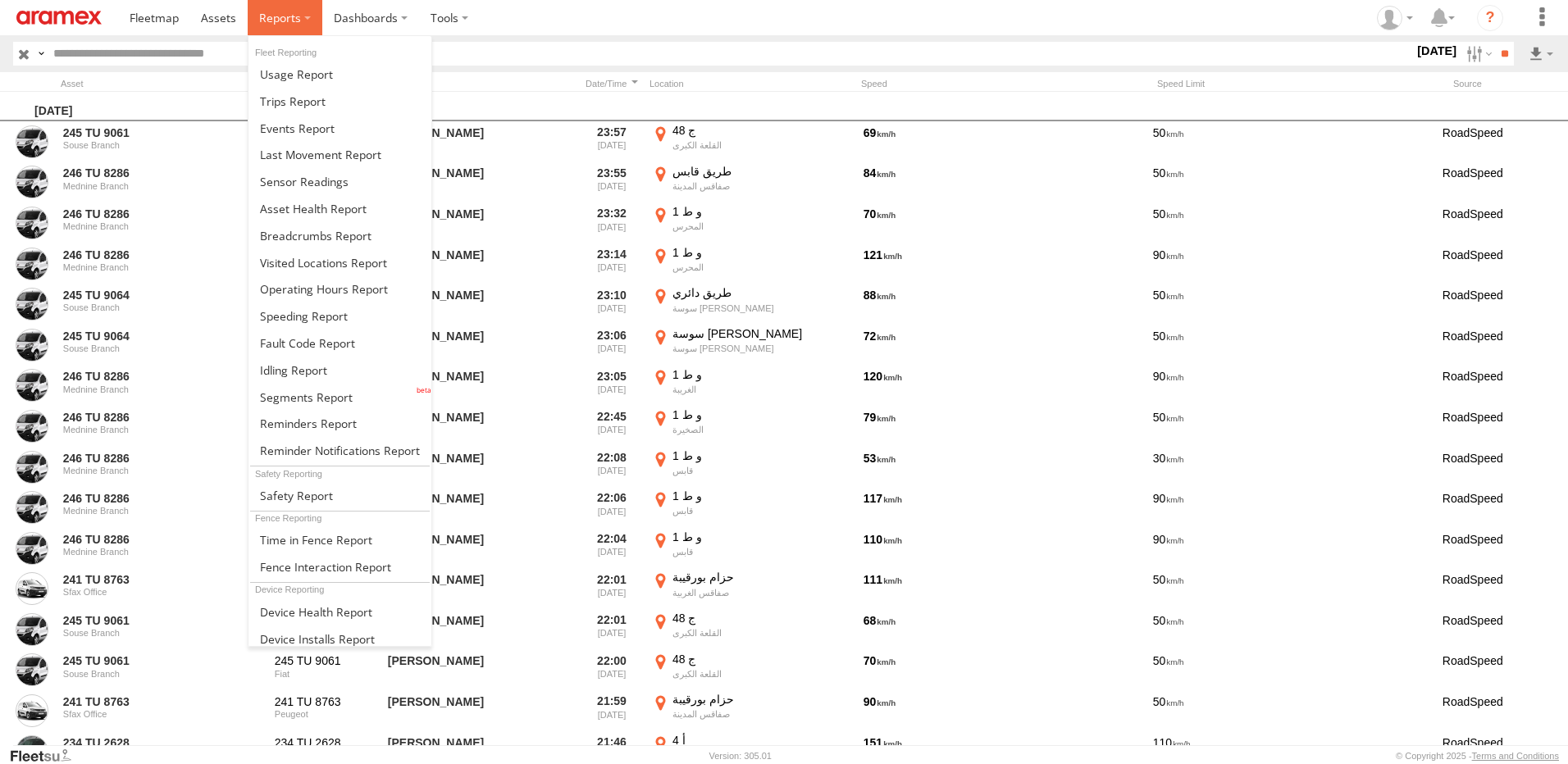
click at [277, 17] on span at bounding box center [280, 18] width 42 height 16
click at [330, 323] on span at bounding box center [303, 316] width 87 height 16
click at [295, 22] on span at bounding box center [280, 18] width 42 height 16
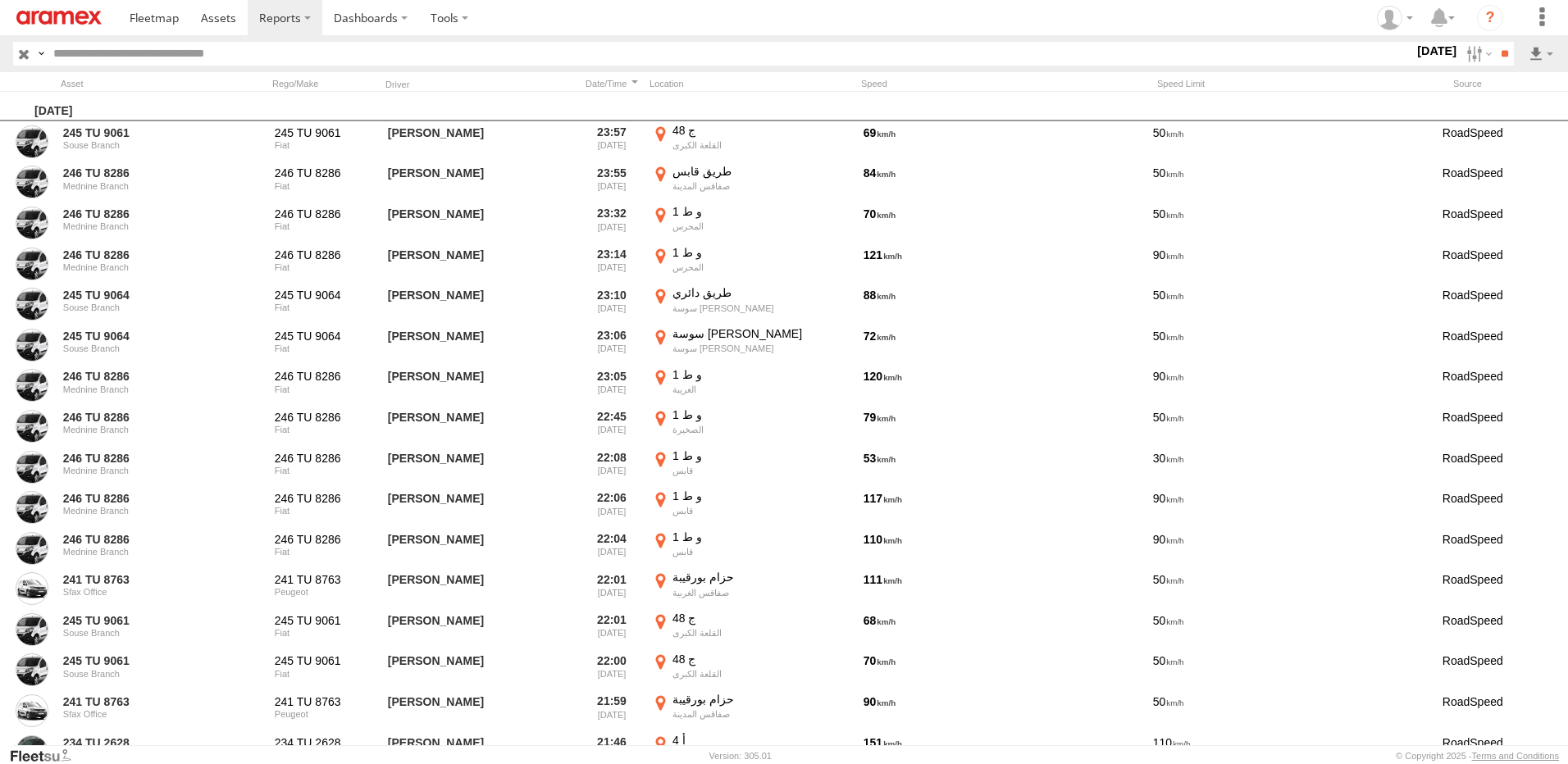
click at [38, 22] on img at bounding box center [59, 18] width 85 height 14
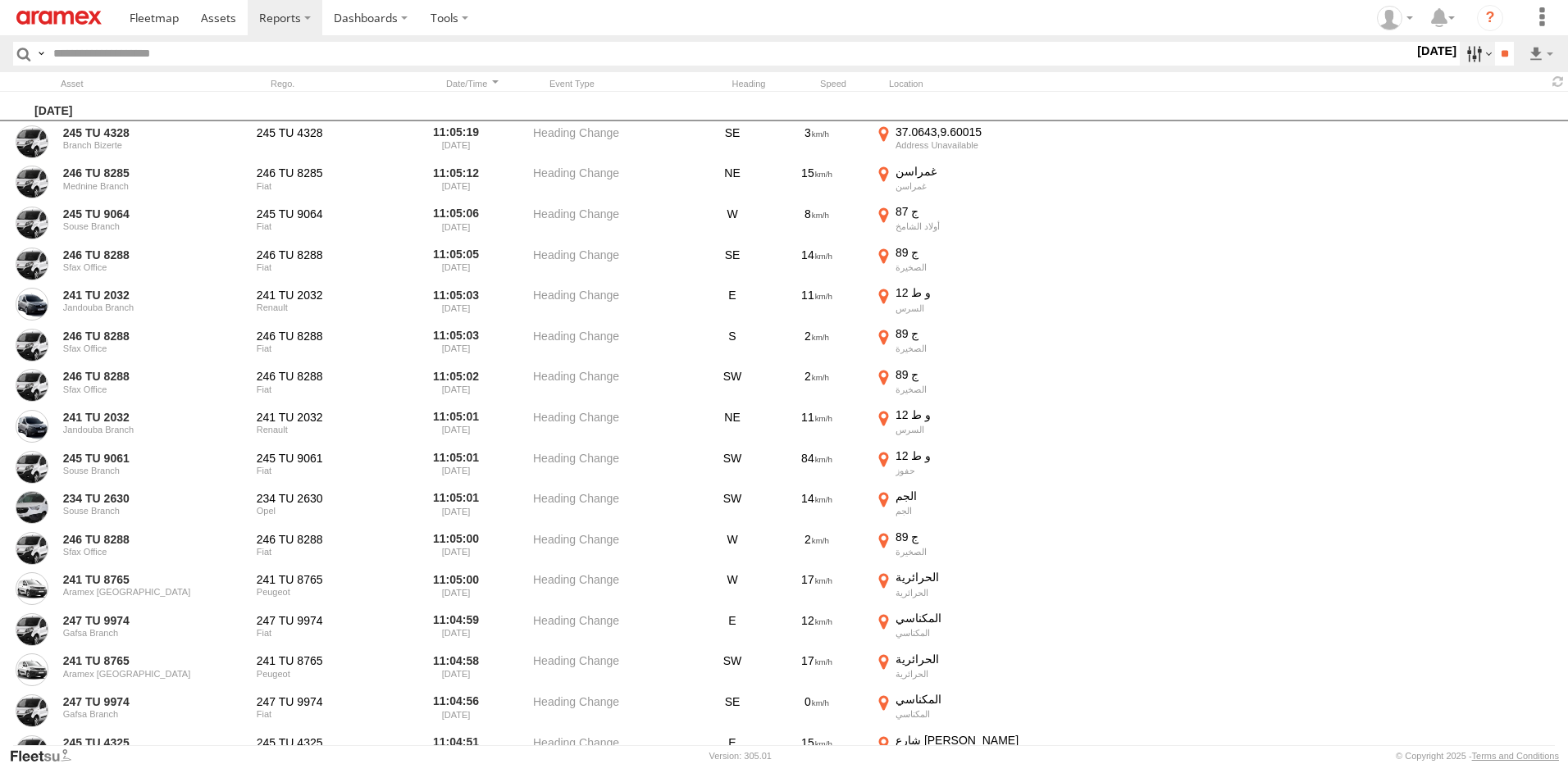
click at [1469, 59] on label at bounding box center [1477, 54] width 35 height 24
click at [0, 0] on span "[DATE]" at bounding box center [0, 0] width 0 height 0
click at [1502, 58] on input "**" at bounding box center [1504, 54] width 18 height 24
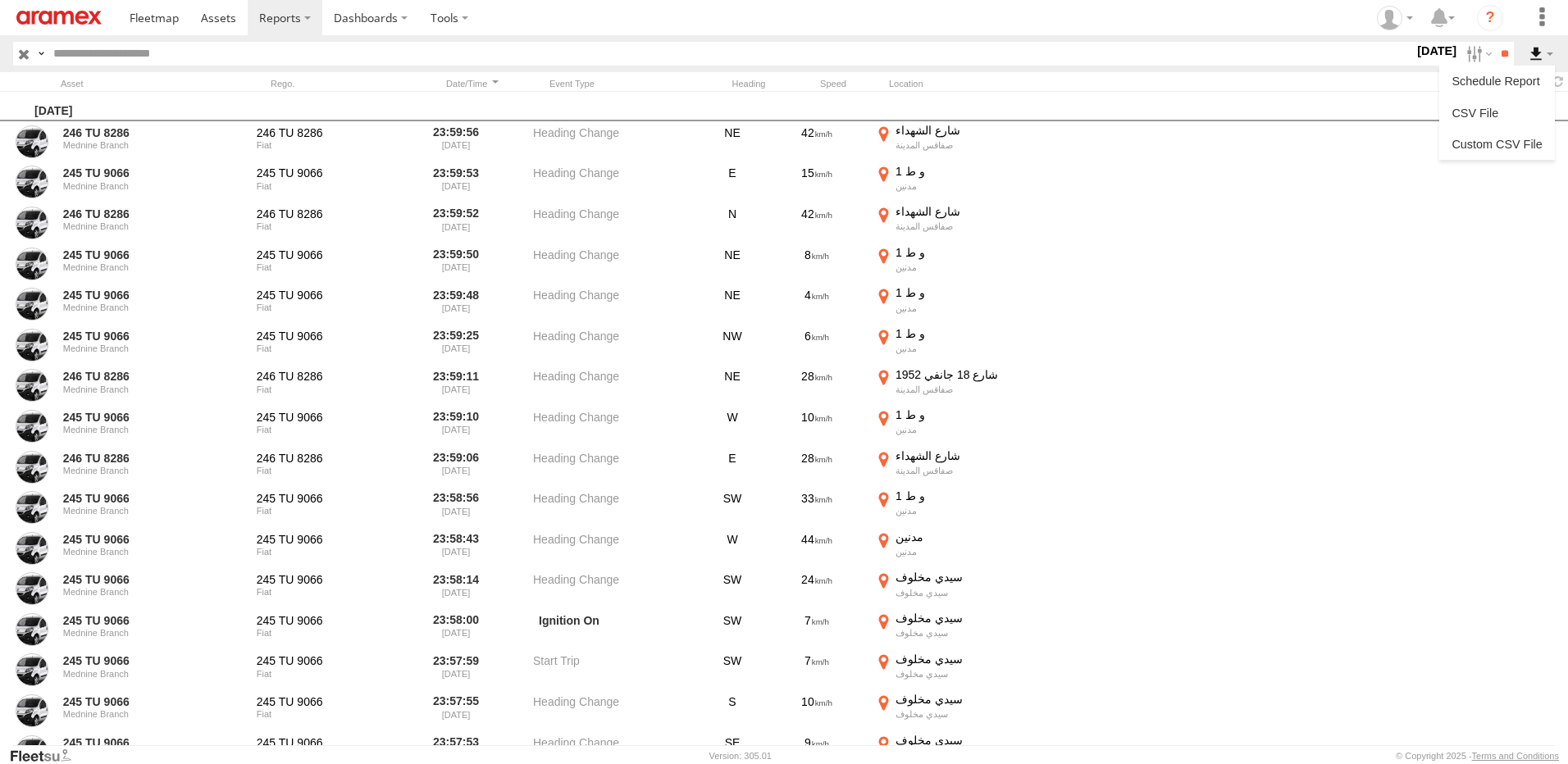
click at [1534, 57] on label at bounding box center [1540, 54] width 28 height 24
click at [1517, 116] on link at bounding box center [1497, 113] width 103 height 24
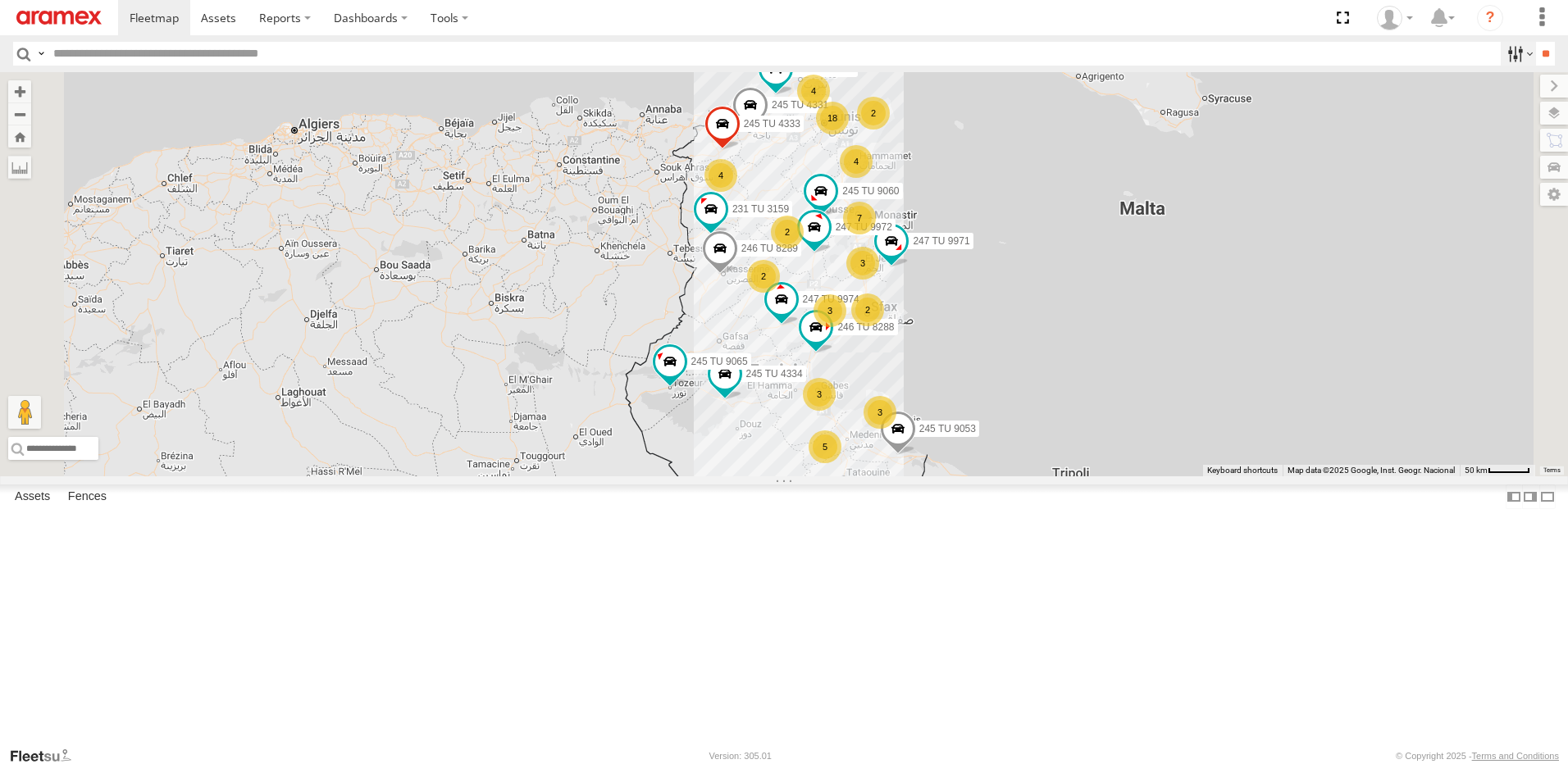
click at [1505, 53] on label at bounding box center [1518, 54] width 35 height 24
click at [0, 0] on span "Offline" at bounding box center [0, 0] width 0 height 0
click at [0, 0] on span "Investigate" at bounding box center [0, 0] width 0 height 0
click at [0, 0] on span "Review" at bounding box center [0, 0] width 0 height 0
click at [1538, 51] on input "**" at bounding box center [1545, 54] width 18 height 24
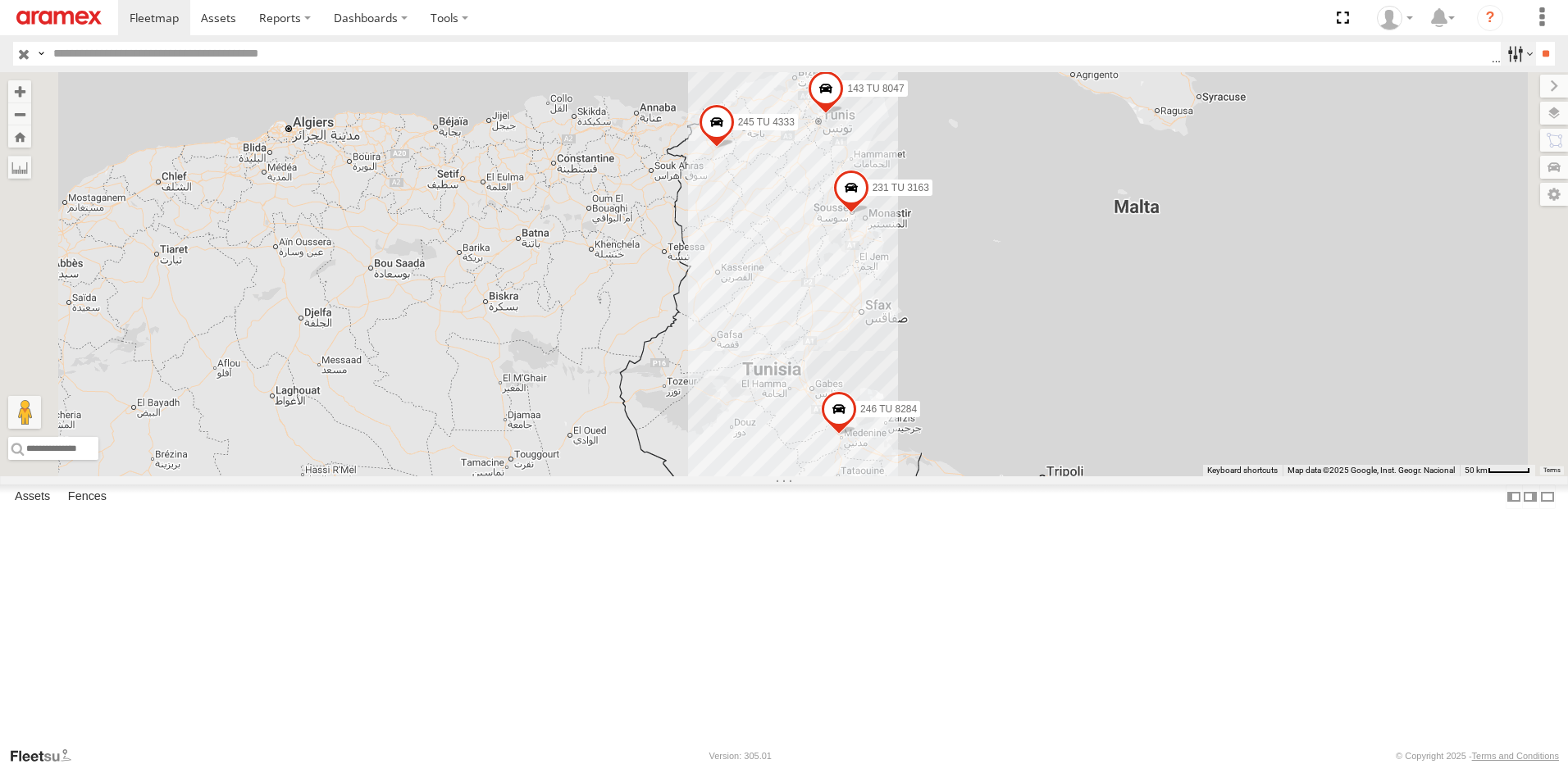
click at [1507, 47] on label at bounding box center [1518, 54] width 35 height 24
click at [0, 0] on span "Offline" at bounding box center [0, 0] width 0 height 0
click at [0, 0] on span "Investigate" at bounding box center [0, 0] width 0 height 0
click at [0, 0] on span "Review" at bounding box center [0, 0] width 0 height 0
click at [0, 0] on span "Offline" at bounding box center [0, 0] width 0 height 0
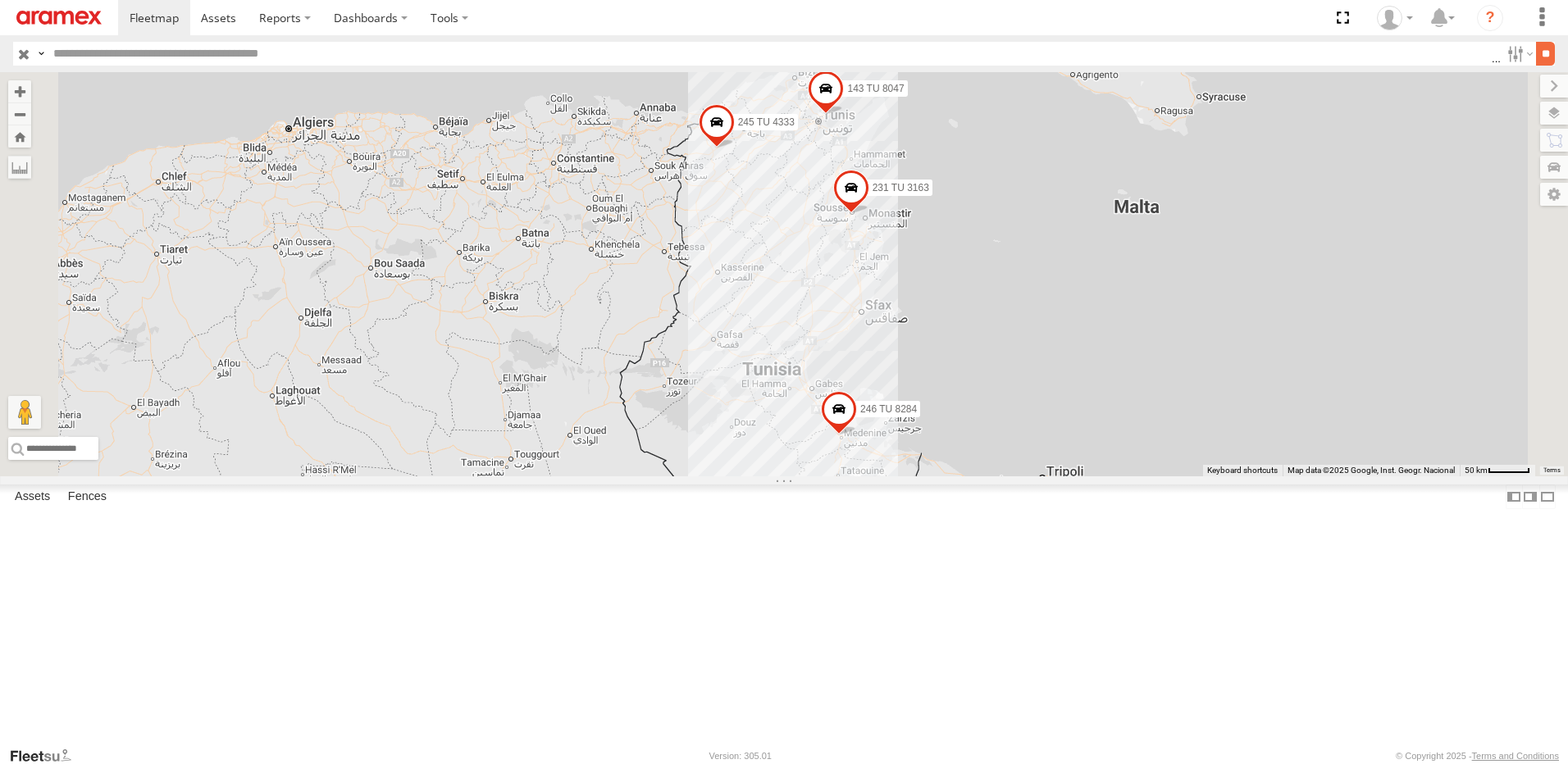
click at [1536, 54] on input "**" at bounding box center [1545, 54] width 18 height 24
click at [857, 435] on span at bounding box center [839, 413] width 36 height 45
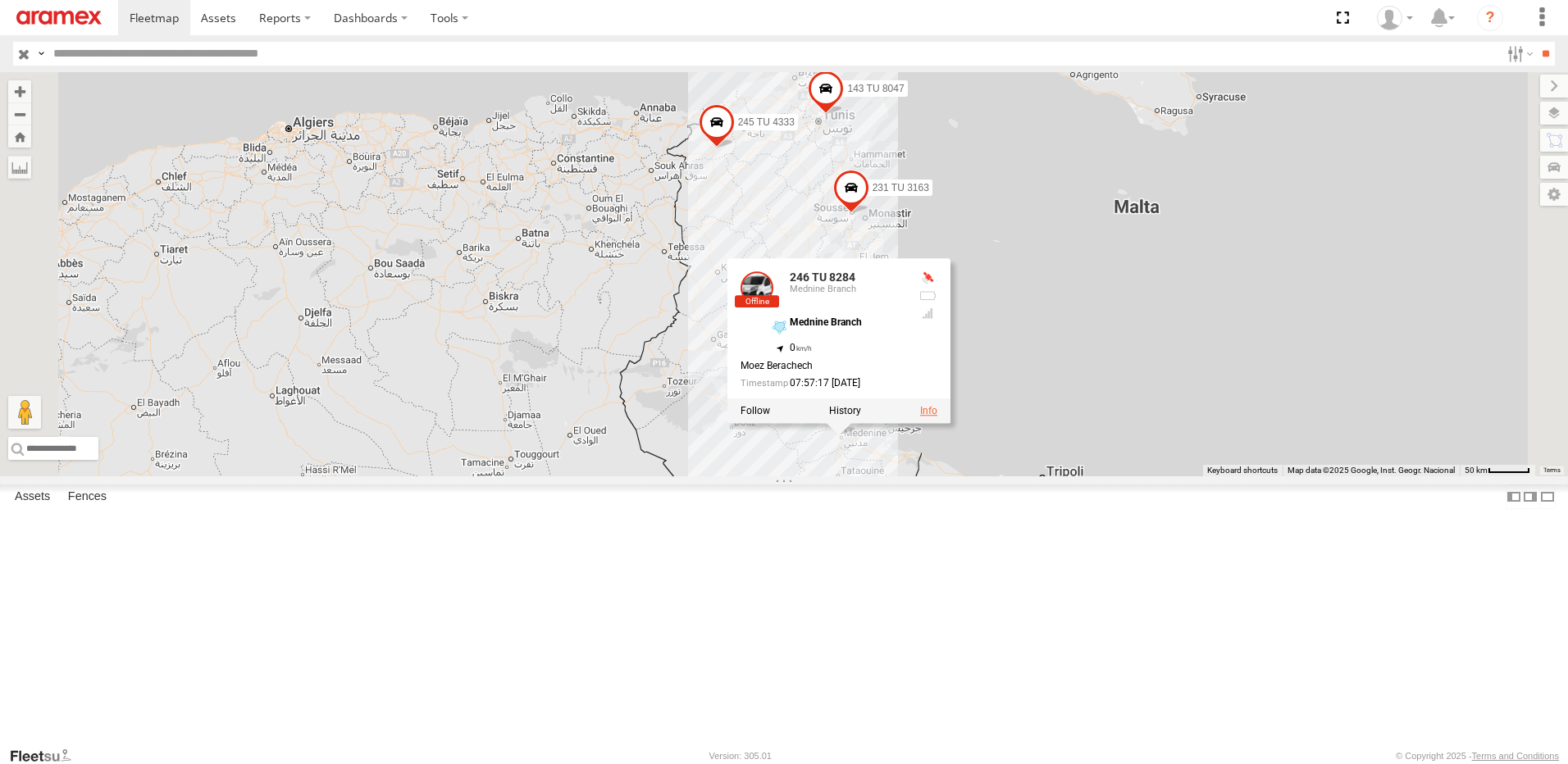
click at [937, 417] on link at bounding box center [929, 411] width 17 height 12
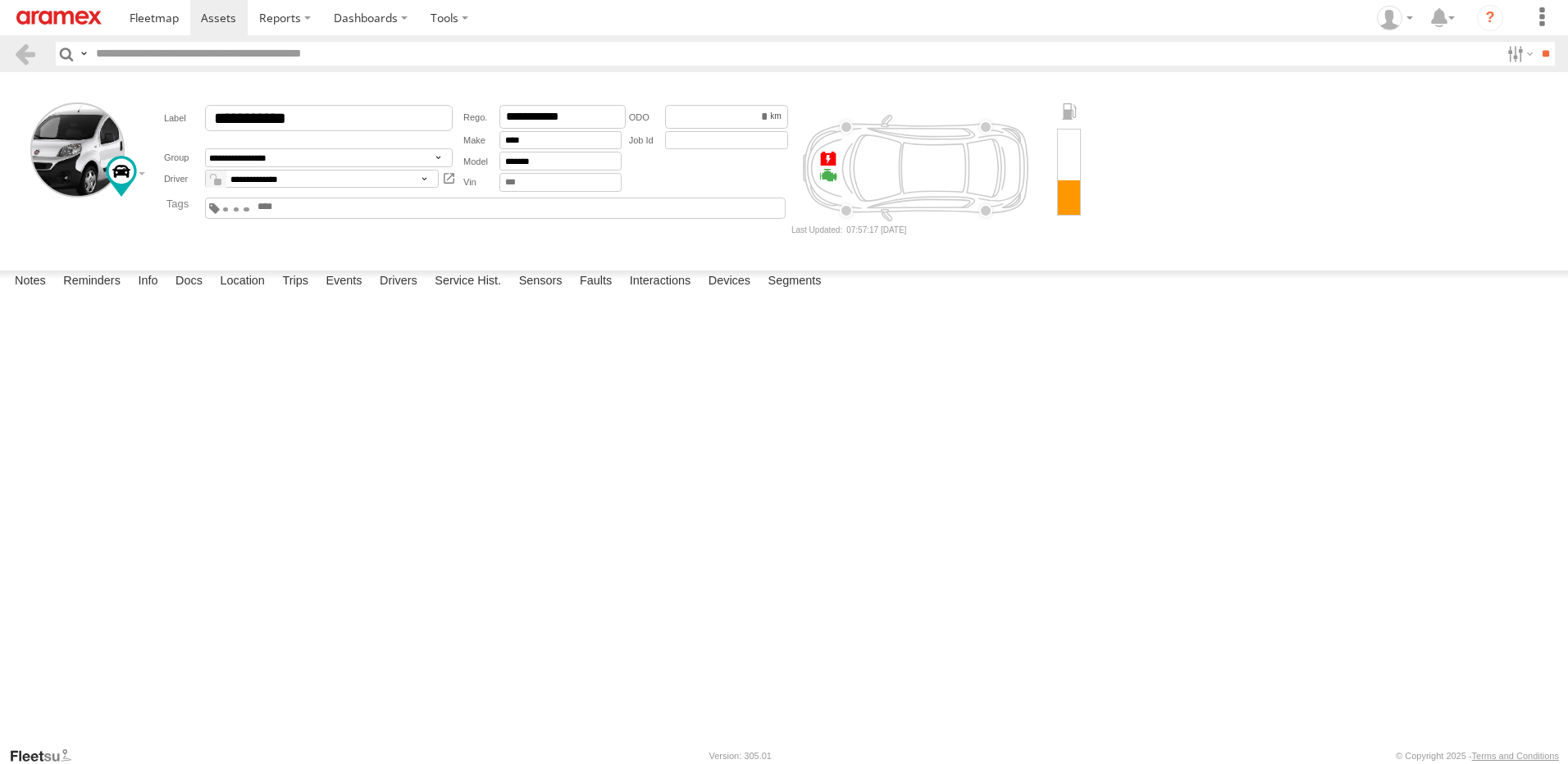
click at [10, 51] on header "Search Query Asset ID Asset Label Registration Manufacturer Model VIN Job ID" at bounding box center [784, 54] width 1568 height 37
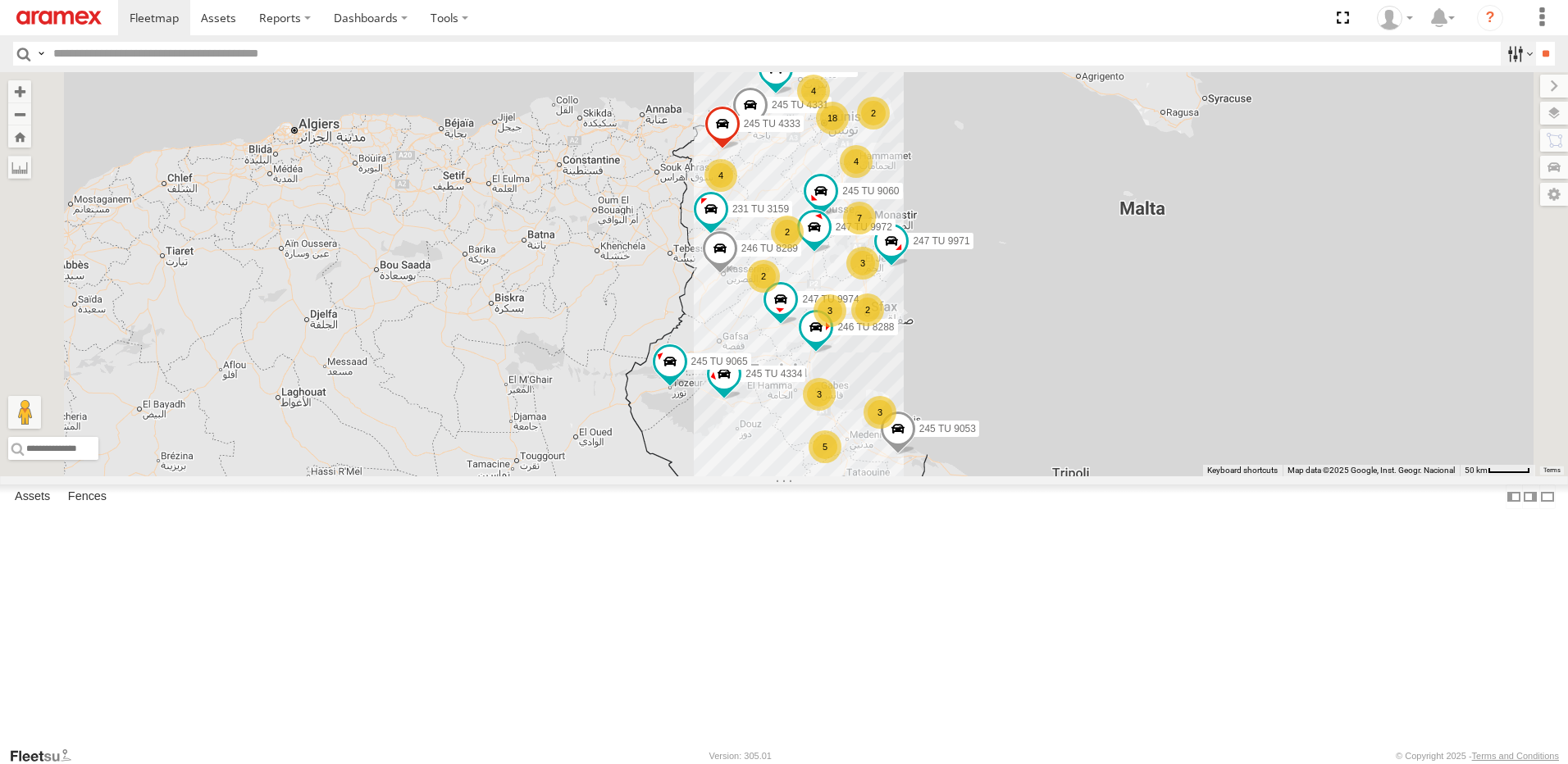
click at [1507, 55] on label at bounding box center [1518, 54] width 35 height 24
click at [0, 0] on span "Investigate" at bounding box center [0, 0] width 0 height 0
click at [0, 0] on span "Offline" at bounding box center [0, 0] width 0 height 0
click at [0, 0] on span "Review" at bounding box center [0, 0] width 0 height 0
click at [1539, 60] on input "**" at bounding box center [1545, 54] width 18 height 24
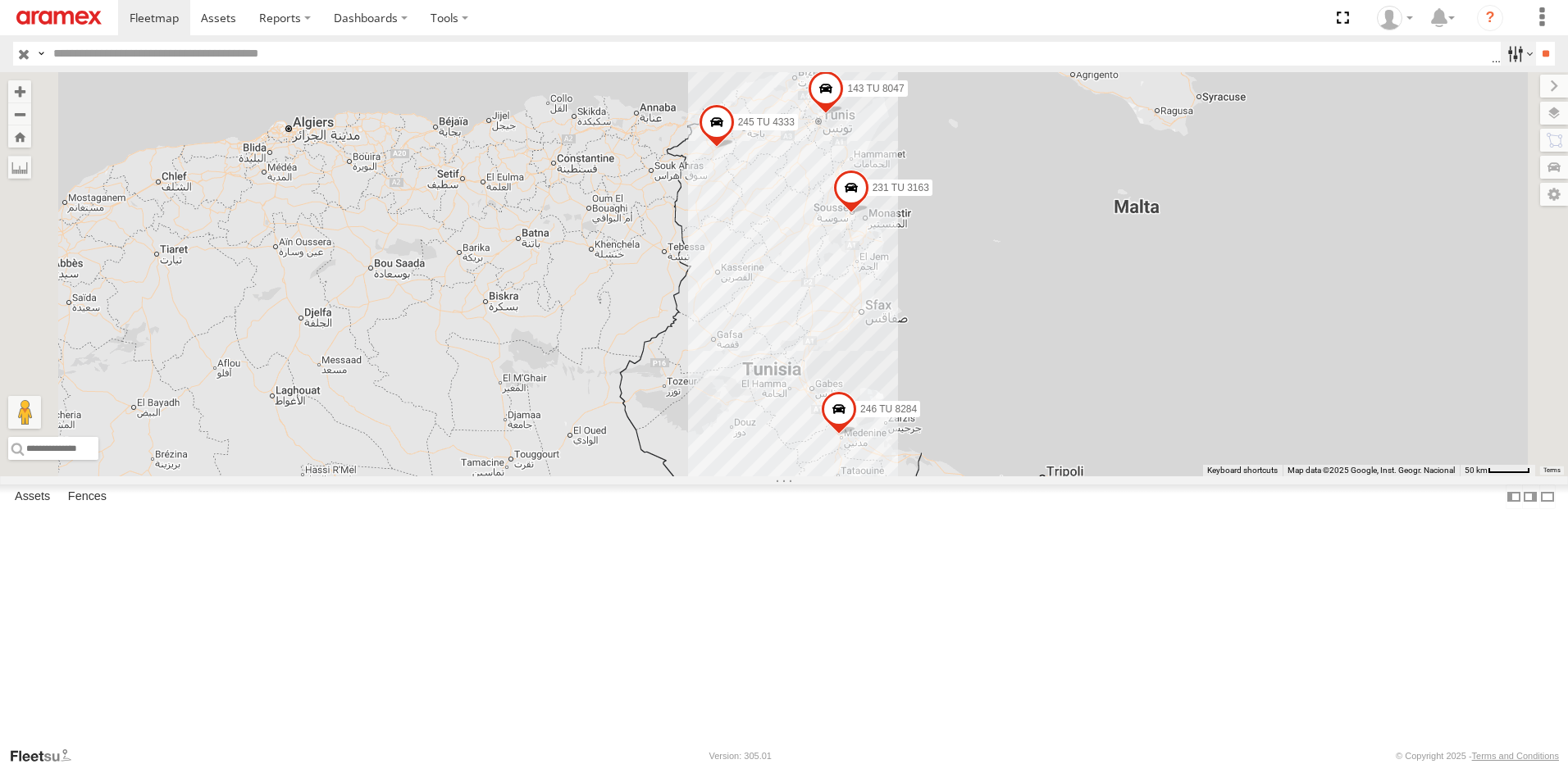
click at [1523, 51] on label at bounding box center [1518, 54] width 35 height 24
click at [0, 0] on span "Offline" at bounding box center [0, 0] width 0 height 0
click at [0, 0] on span "Investigate" at bounding box center [0, 0] width 0 height 0
drag, startPoint x: 1468, startPoint y: 153, endPoint x: 1476, endPoint y: 145, distance: 11.3
click at [0, 0] on span "Review" at bounding box center [0, 0] width 0 height 0
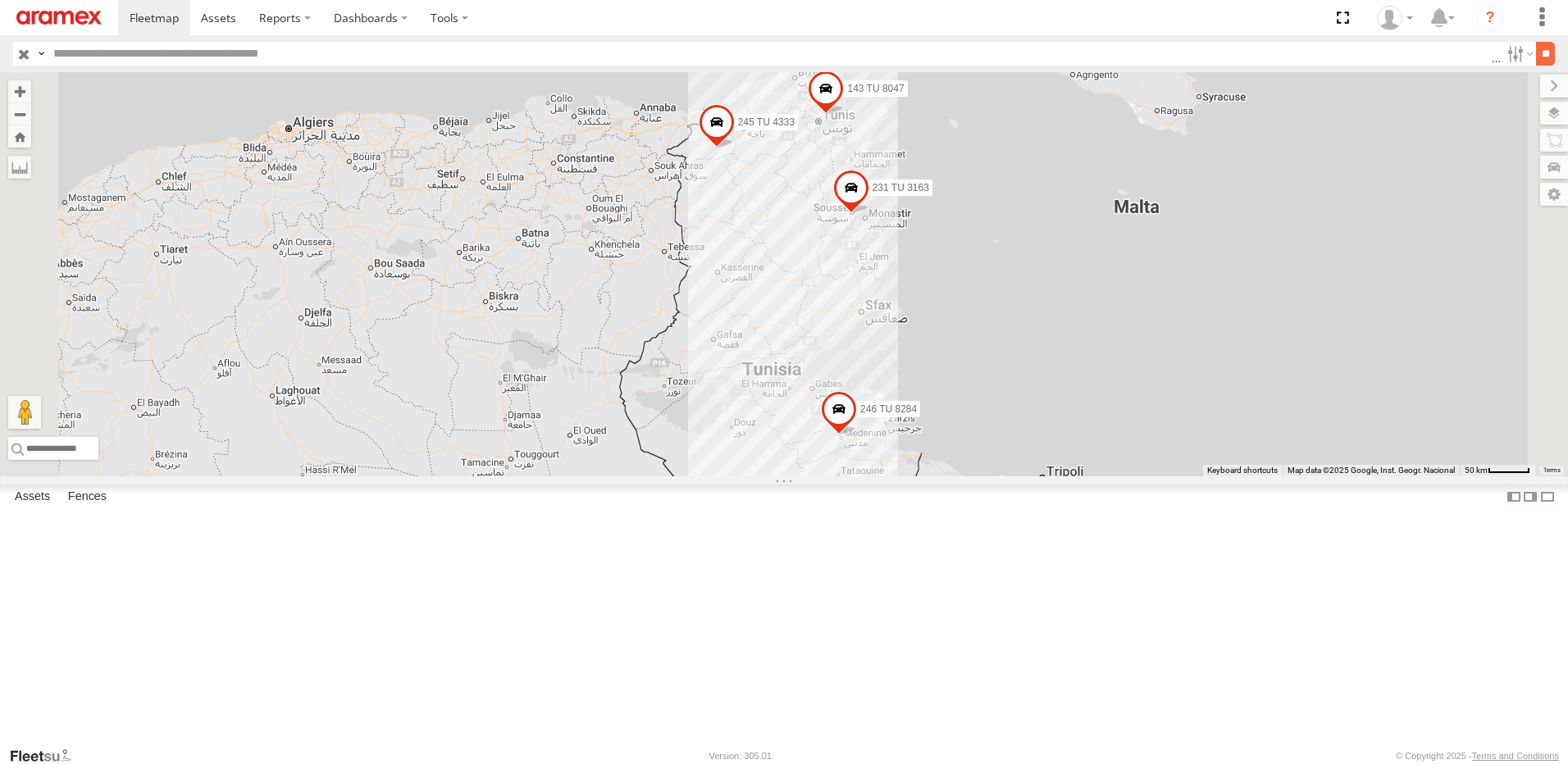
click at [1543, 61] on input "**" at bounding box center [1545, 54] width 18 height 24
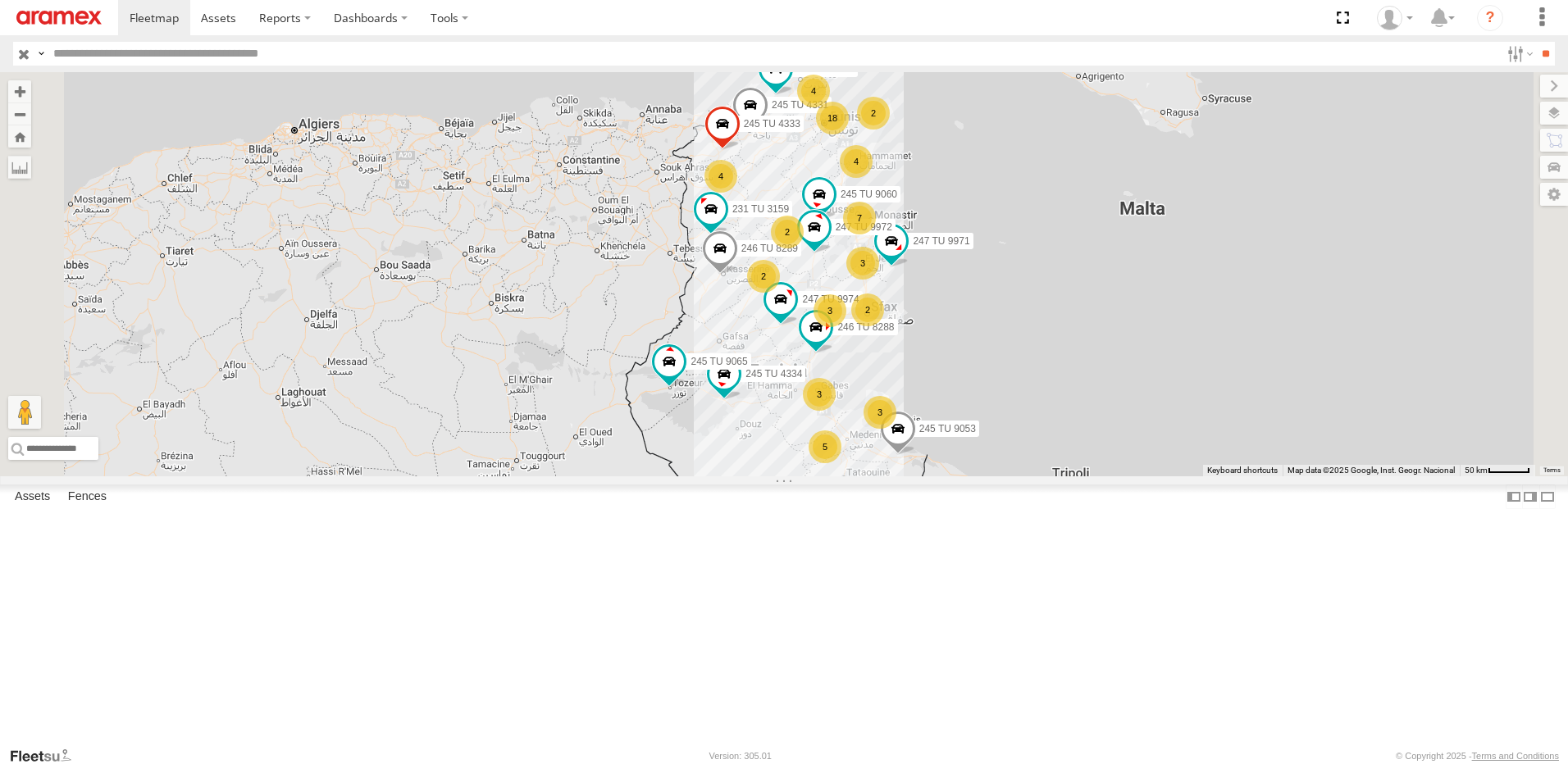
click at [884, 326] on div "2" at bounding box center [867, 309] width 33 height 33
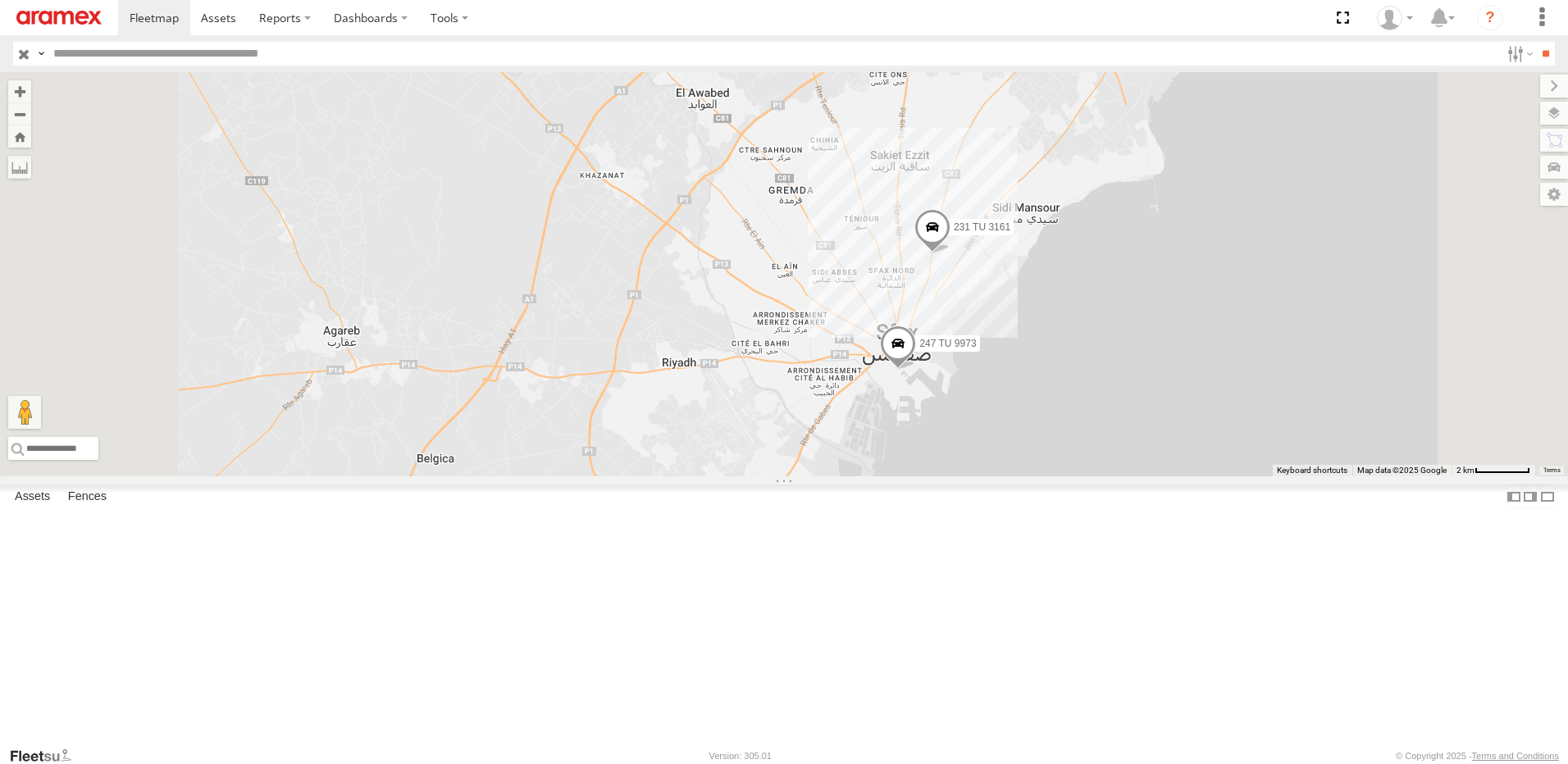
click at [916, 369] on span at bounding box center [897, 346] width 36 height 45
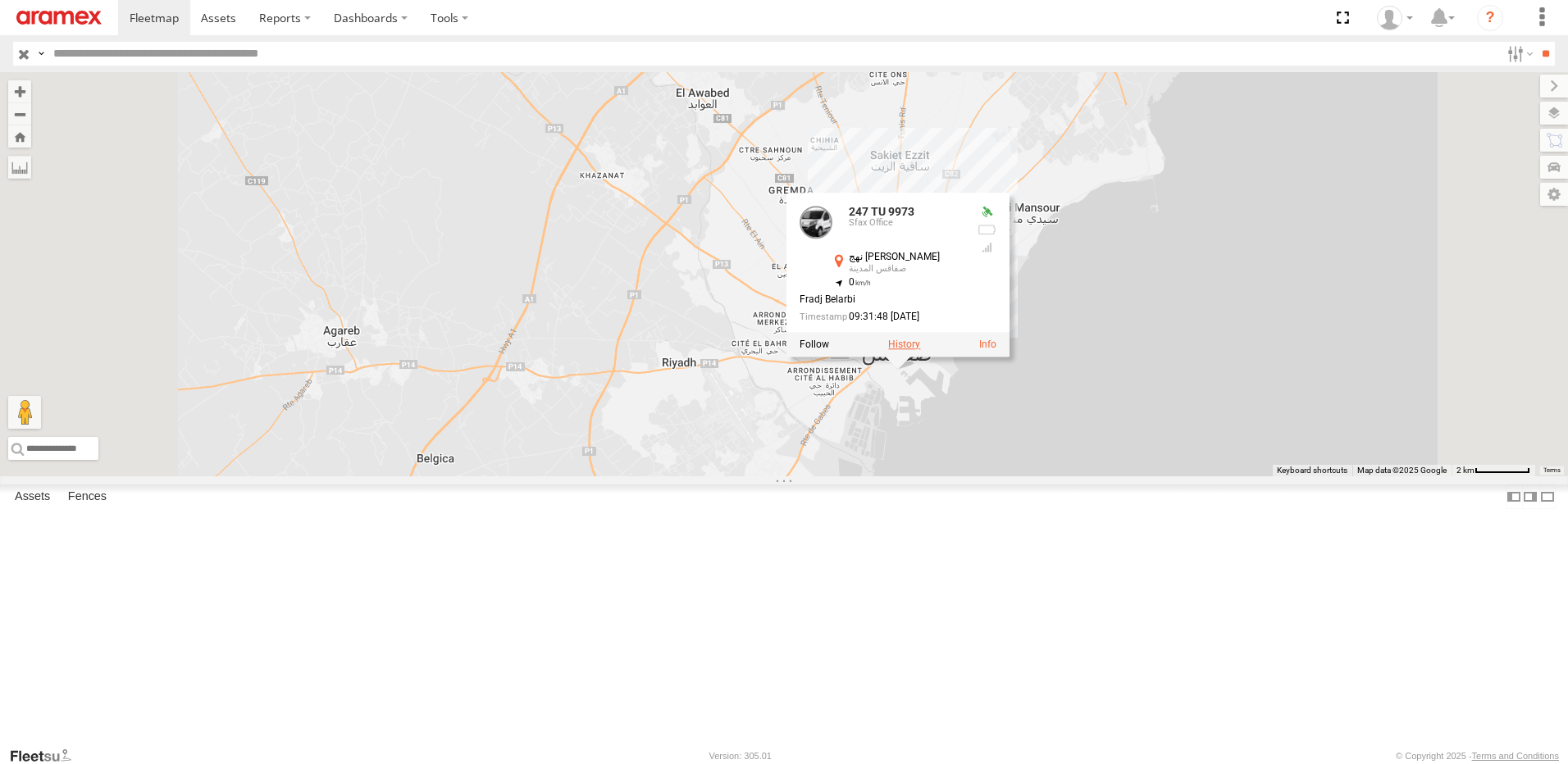
click at [920, 350] on label at bounding box center [904, 345] width 32 height 12
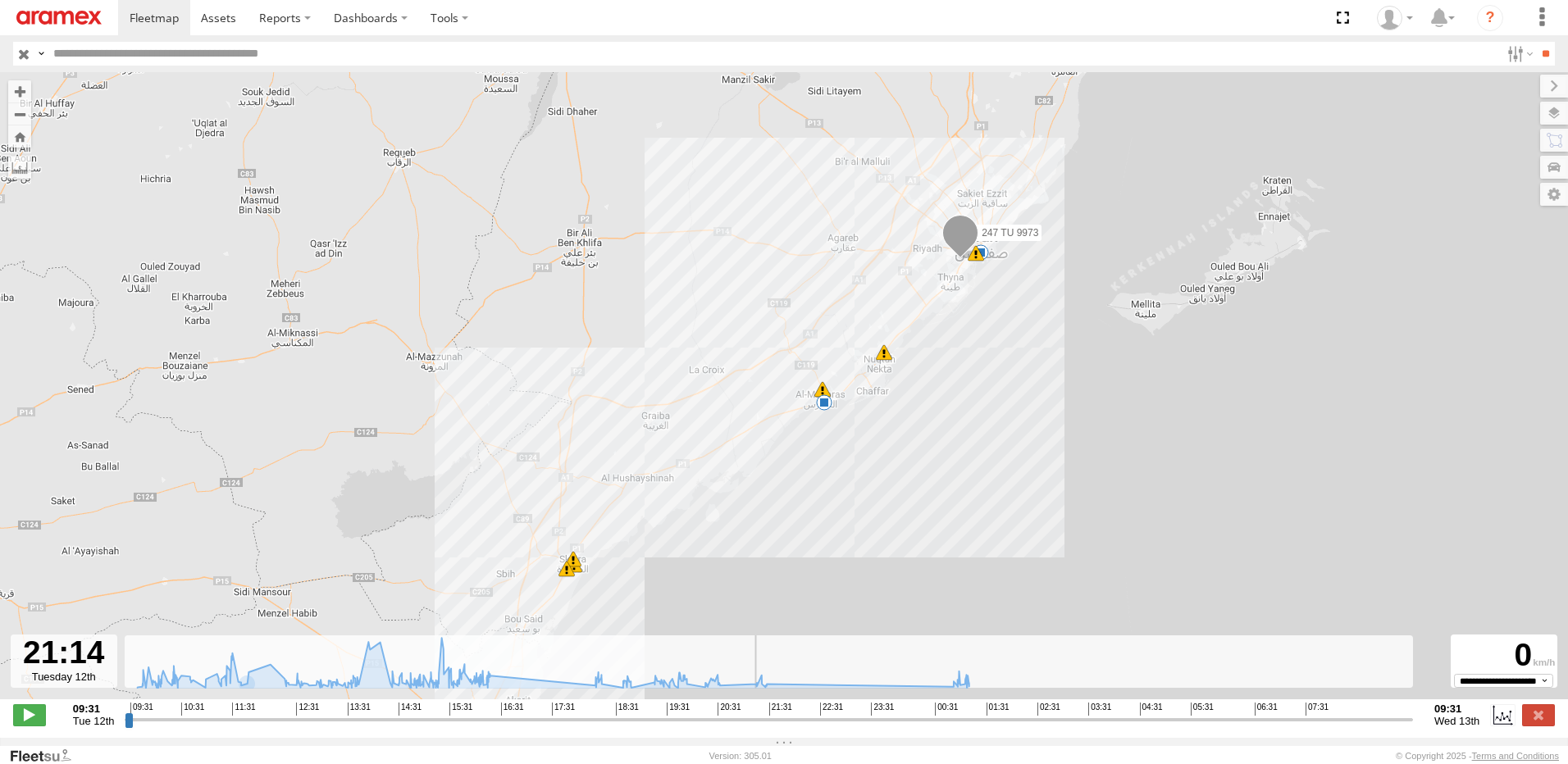
drag, startPoint x: 134, startPoint y: 729, endPoint x: 753, endPoint y: 751, distance: 619.4
click at [753, 727] on input "range" at bounding box center [768, 719] width 1288 height 16
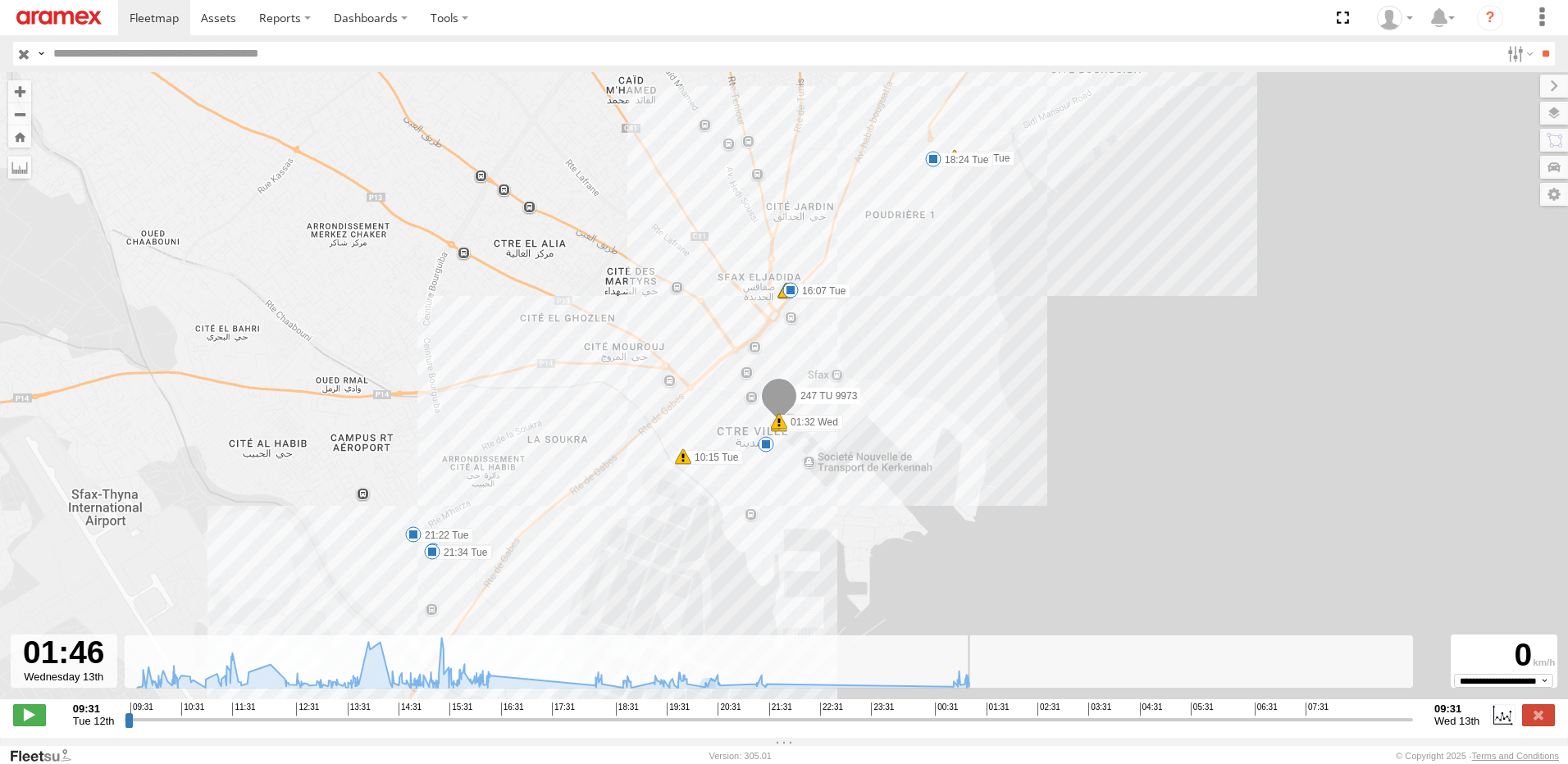
drag, startPoint x: 761, startPoint y: 732, endPoint x: 1049, endPoint y: 719, distance: 288.3
click at [1007, 714] on input "range" at bounding box center [768, 719] width 1288 height 16
click at [1544, 724] on label at bounding box center [1538, 714] width 33 height 21
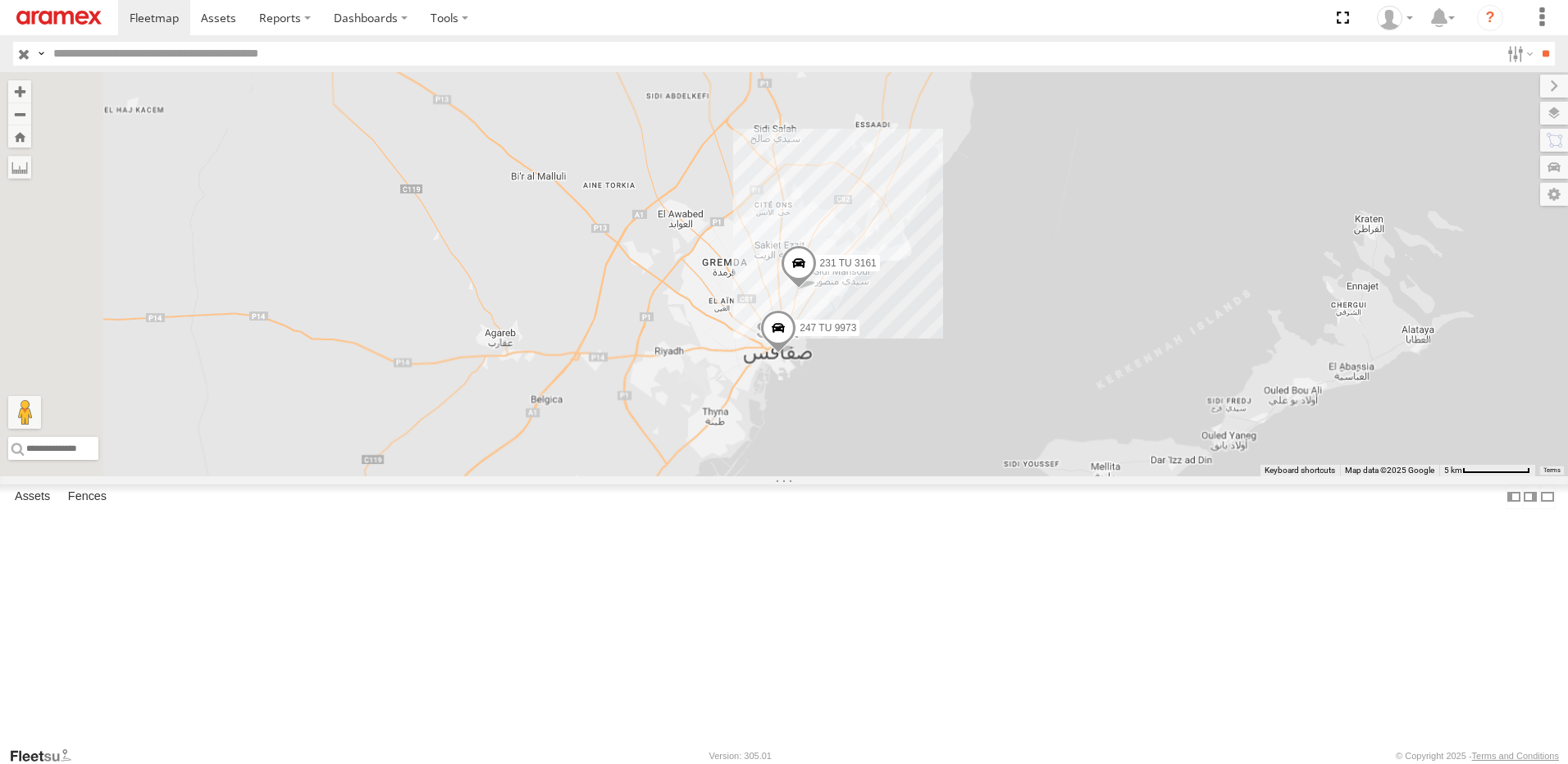
drag, startPoint x: 848, startPoint y: 504, endPoint x: 900, endPoint y: 489, distance: 54.1
click at [896, 477] on div "247 TU 9973 231 TU 3161 241 TU 8763" at bounding box center [784, 274] width 1568 height 404
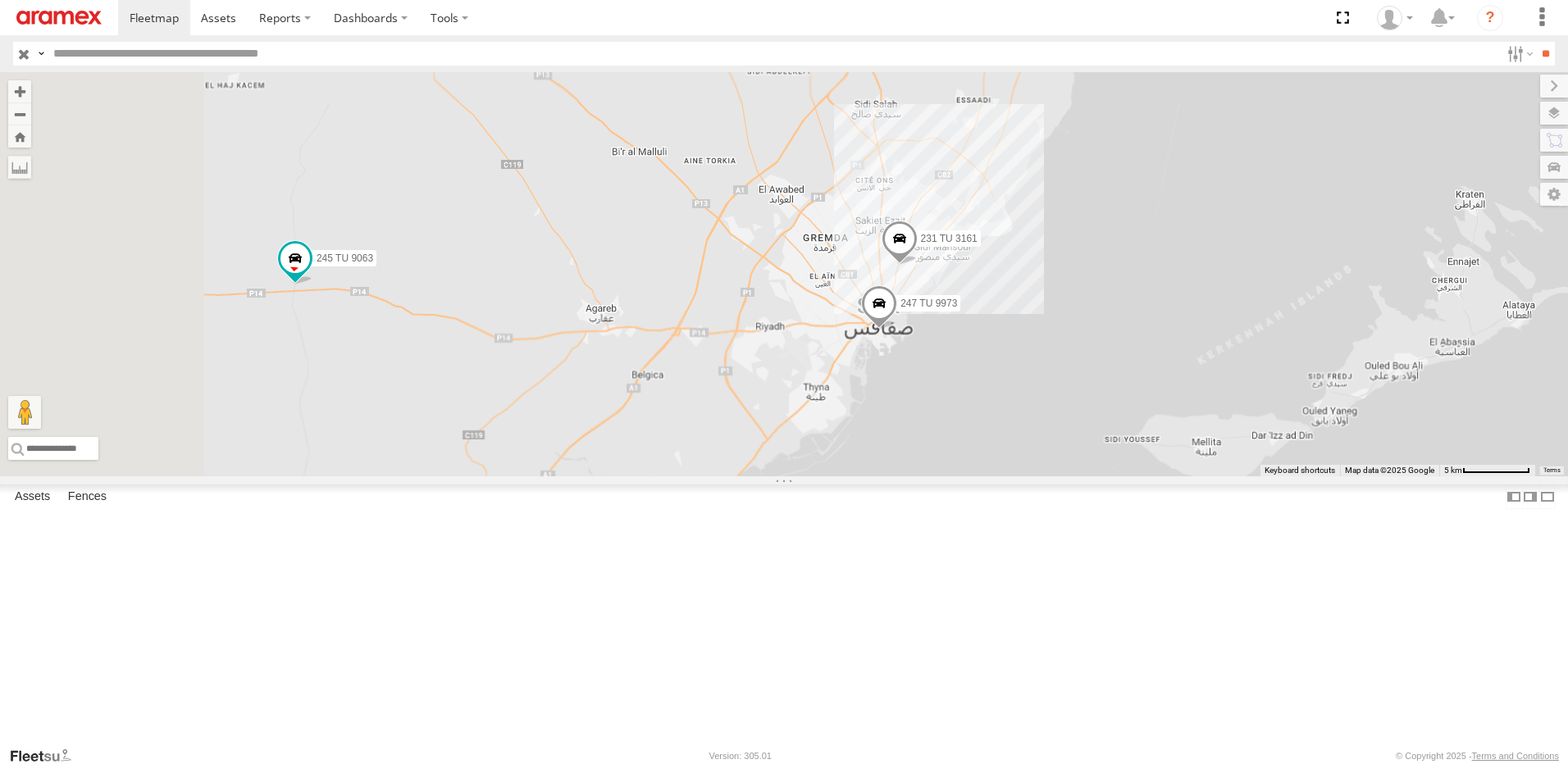
drag, startPoint x: 888, startPoint y: 503, endPoint x: 1002, endPoint y: 569, distance: 131.7
click at [1002, 477] on div "247 TU 9973 231 TU 3161 241 TU 8763 245 TU 9063" at bounding box center [784, 274] width 1568 height 404
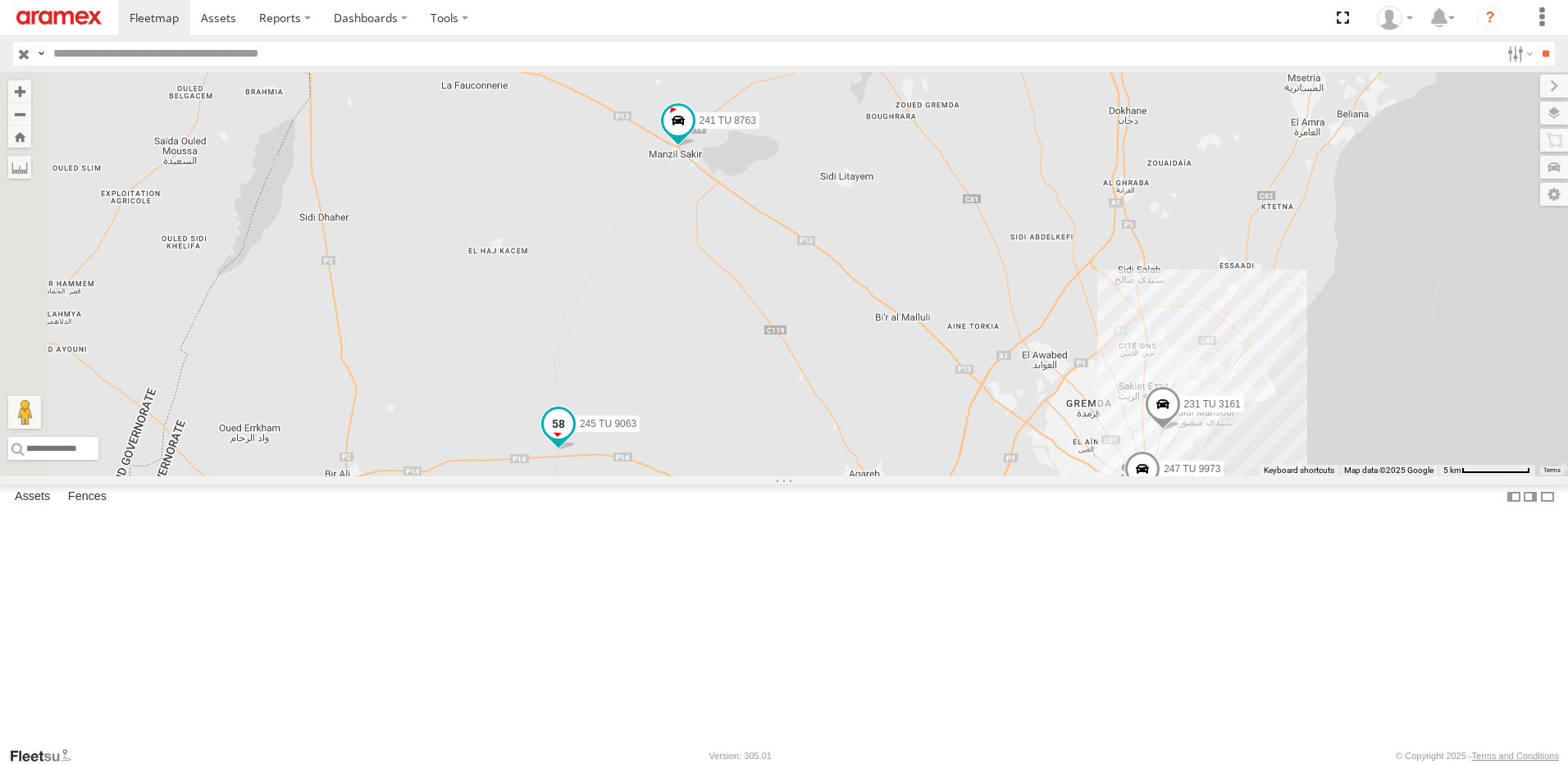
click at [573, 439] on span at bounding box center [558, 424] width 29 height 29
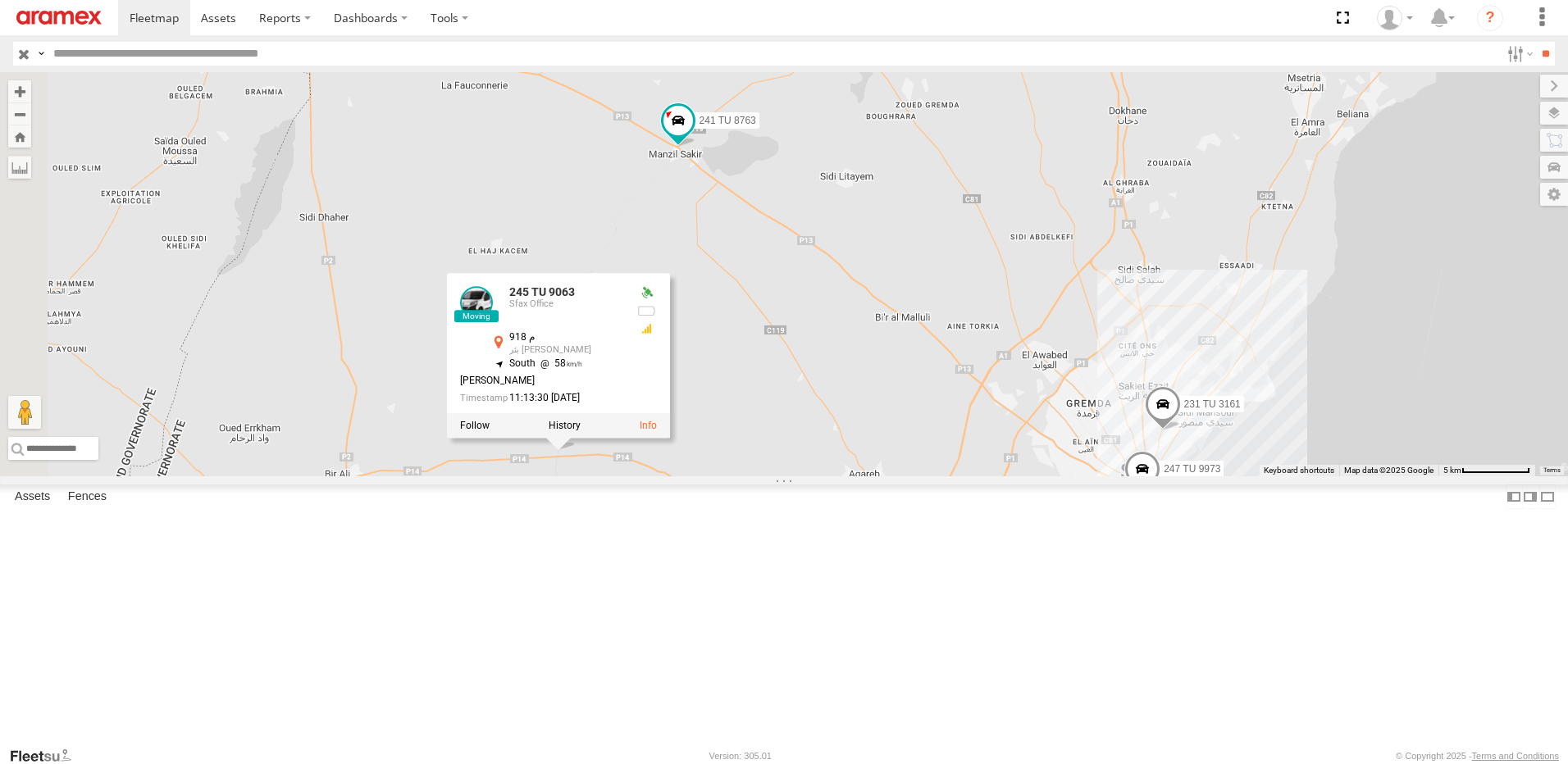
click at [879, 477] on div "247 TU 9973 231 TU 3161 241 TU 8763 245 TU 9063 245 TU 9063 Sfax Office [DATE] …" at bounding box center [784, 274] width 1568 height 404
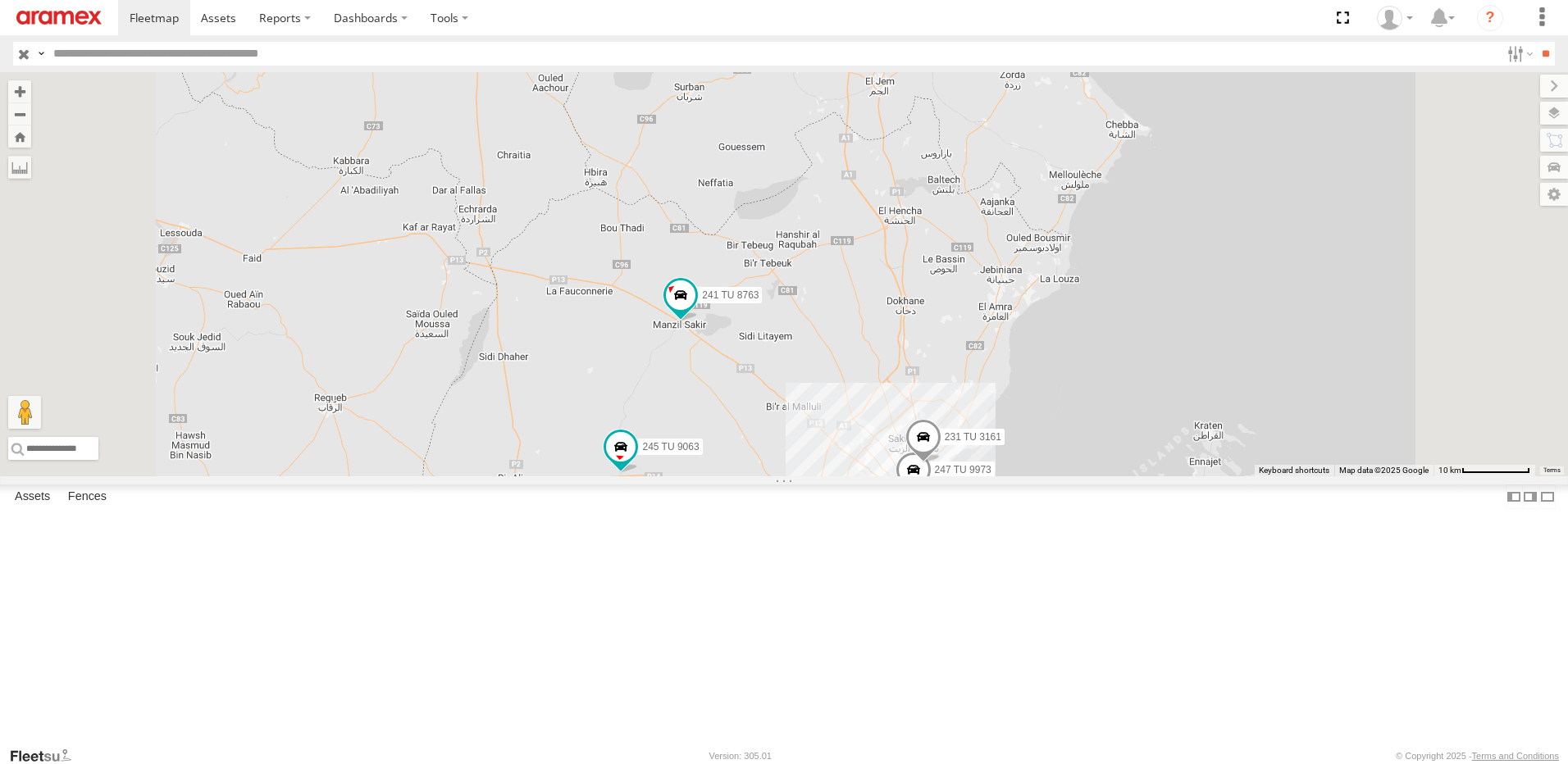
click at [947, 477] on div "247 TU 9973 231 TU 3161 241 TU 8763 245 TU 9063" at bounding box center [784, 274] width 1568 height 404
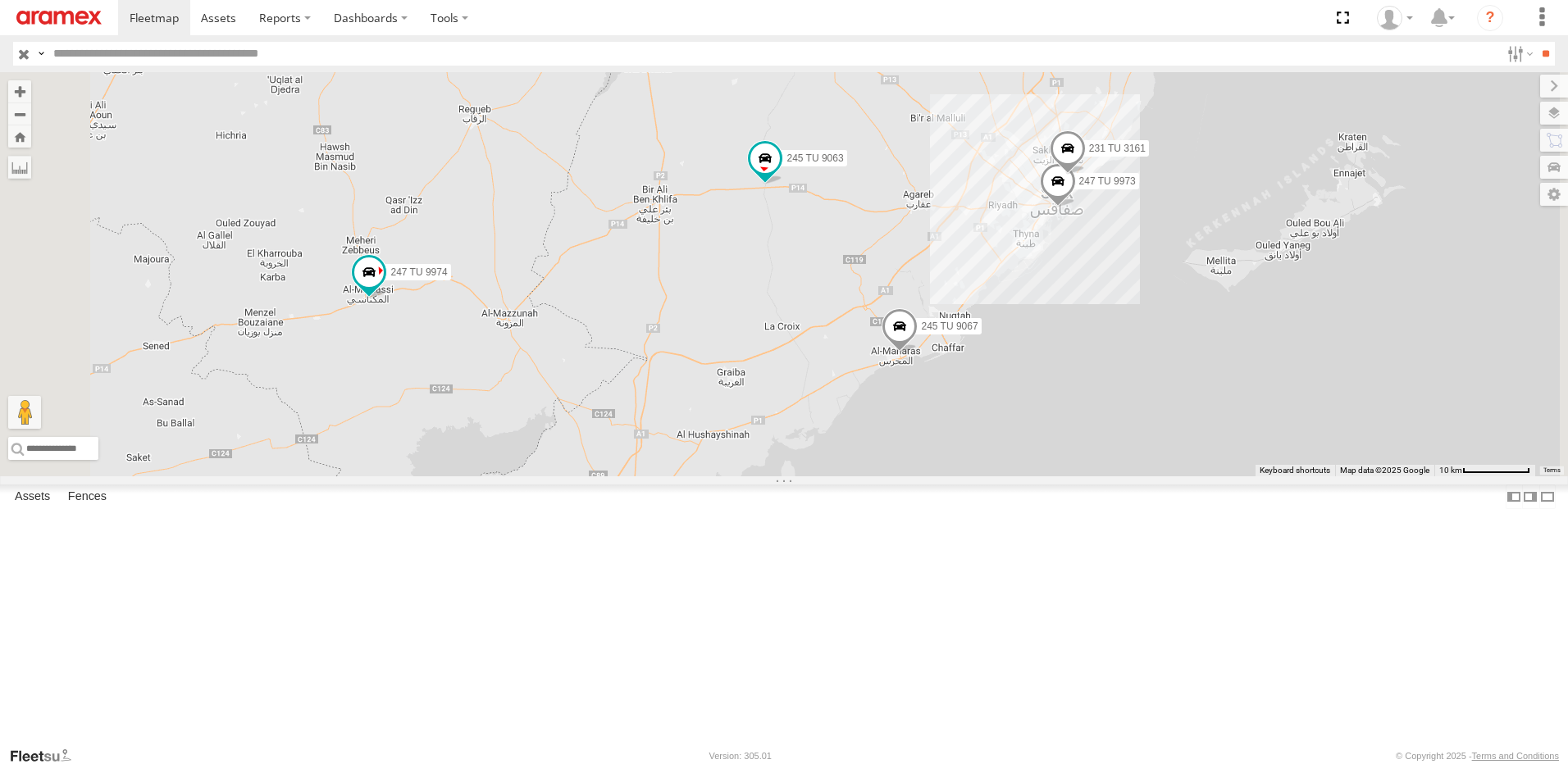
click at [665, 509] on span at bounding box center [650, 494] width 29 height 29
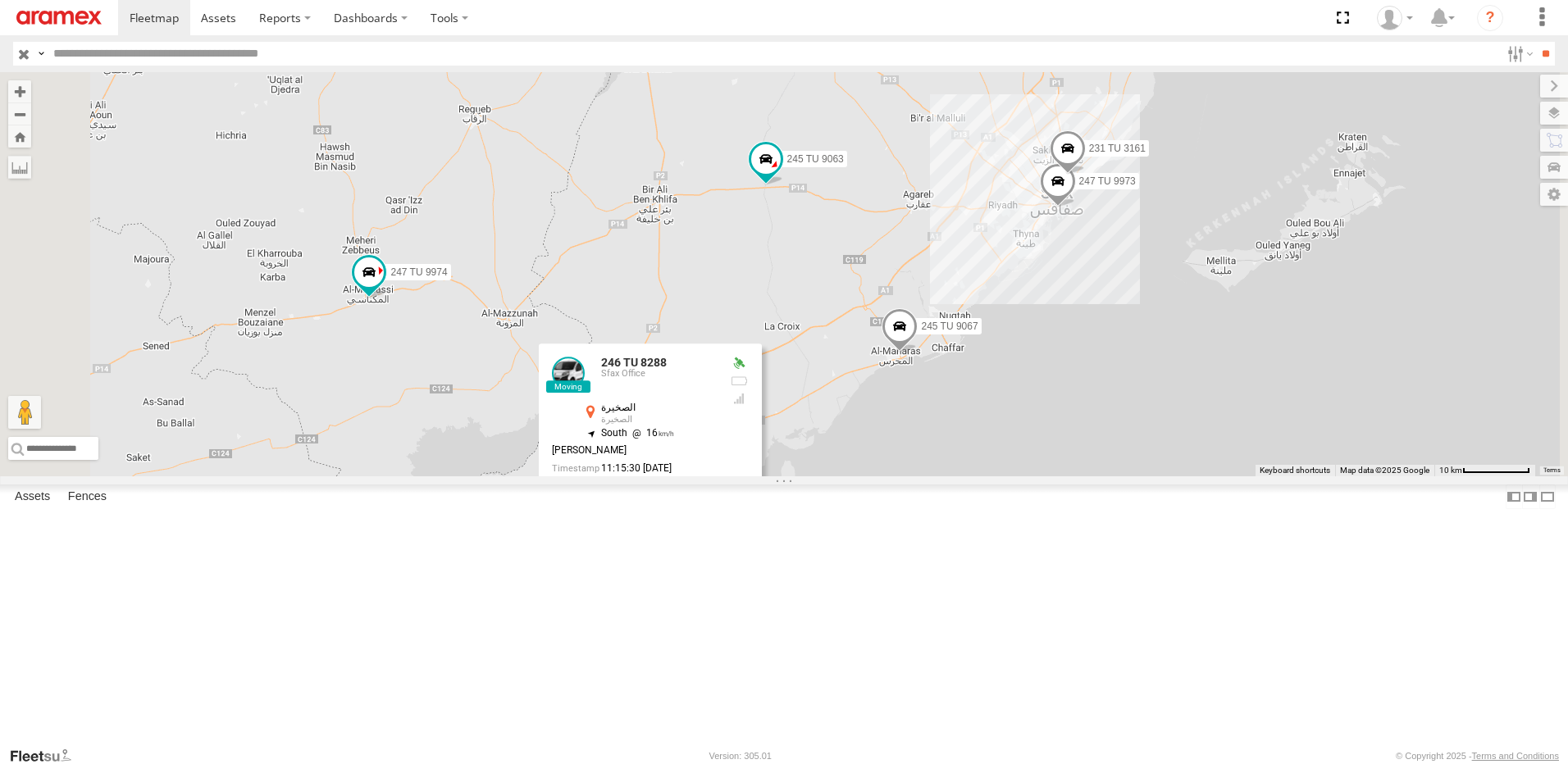
click at [672, 502] on label at bounding box center [656, 496] width 32 height 12
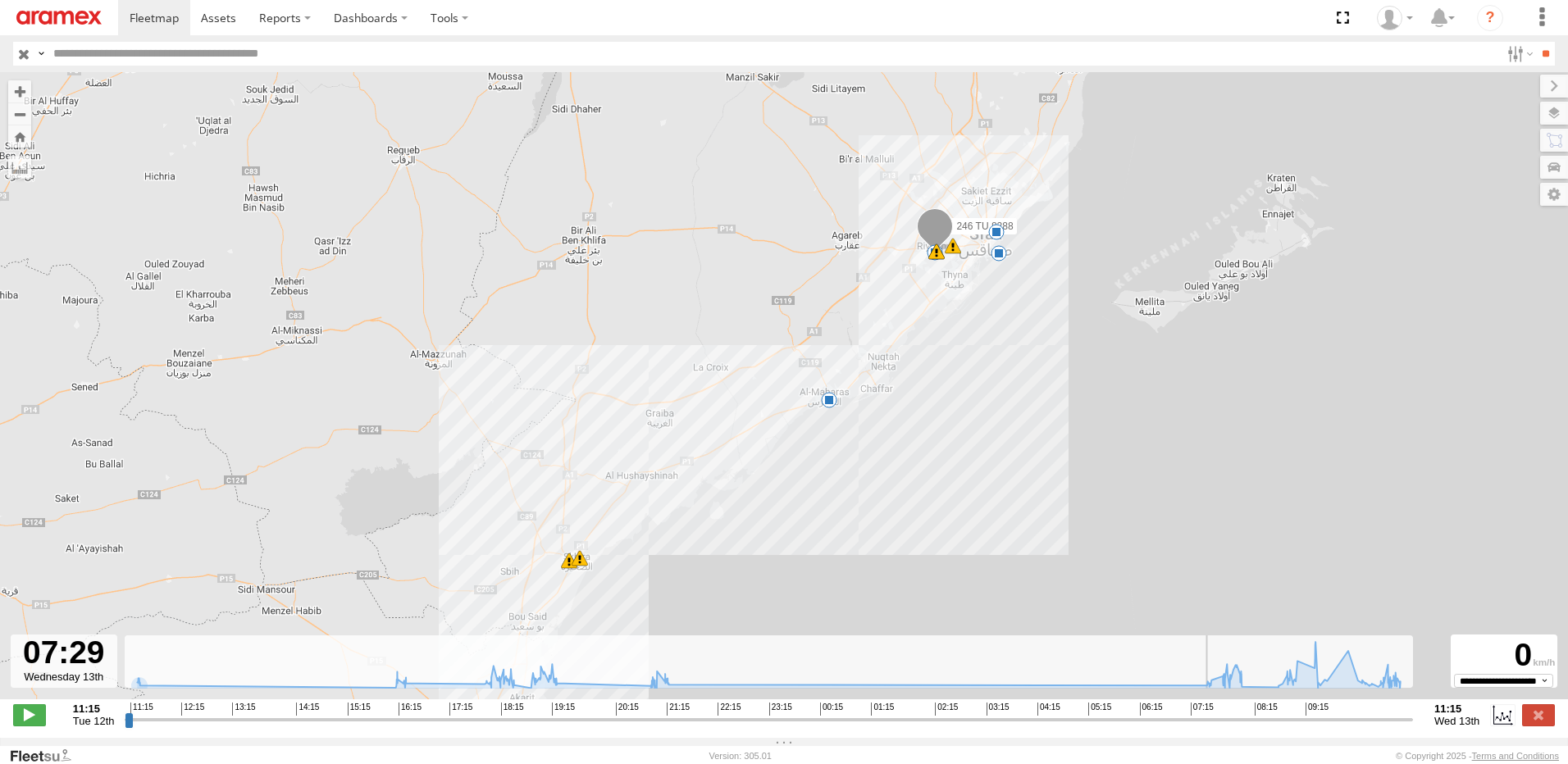
drag, startPoint x: 133, startPoint y: 734, endPoint x: 1214, endPoint y: 763, distance: 1081.4
click at [1214, 727] on input "range" at bounding box center [768, 719] width 1288 height 16
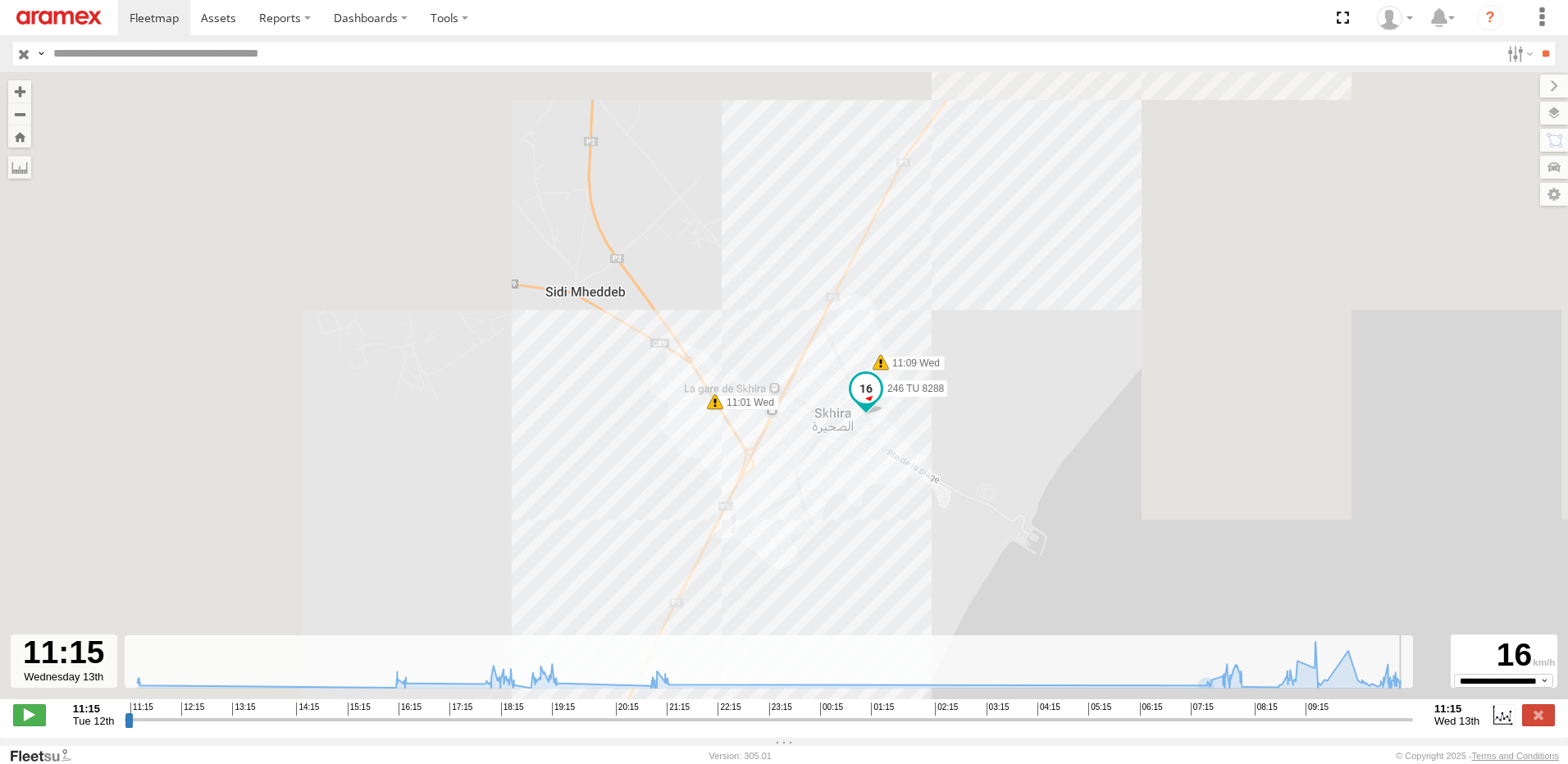
drag, startPoint x: 1215, startPoint y: 735, endPoint x: 1431, endPoint y: 720, distance: 216.5
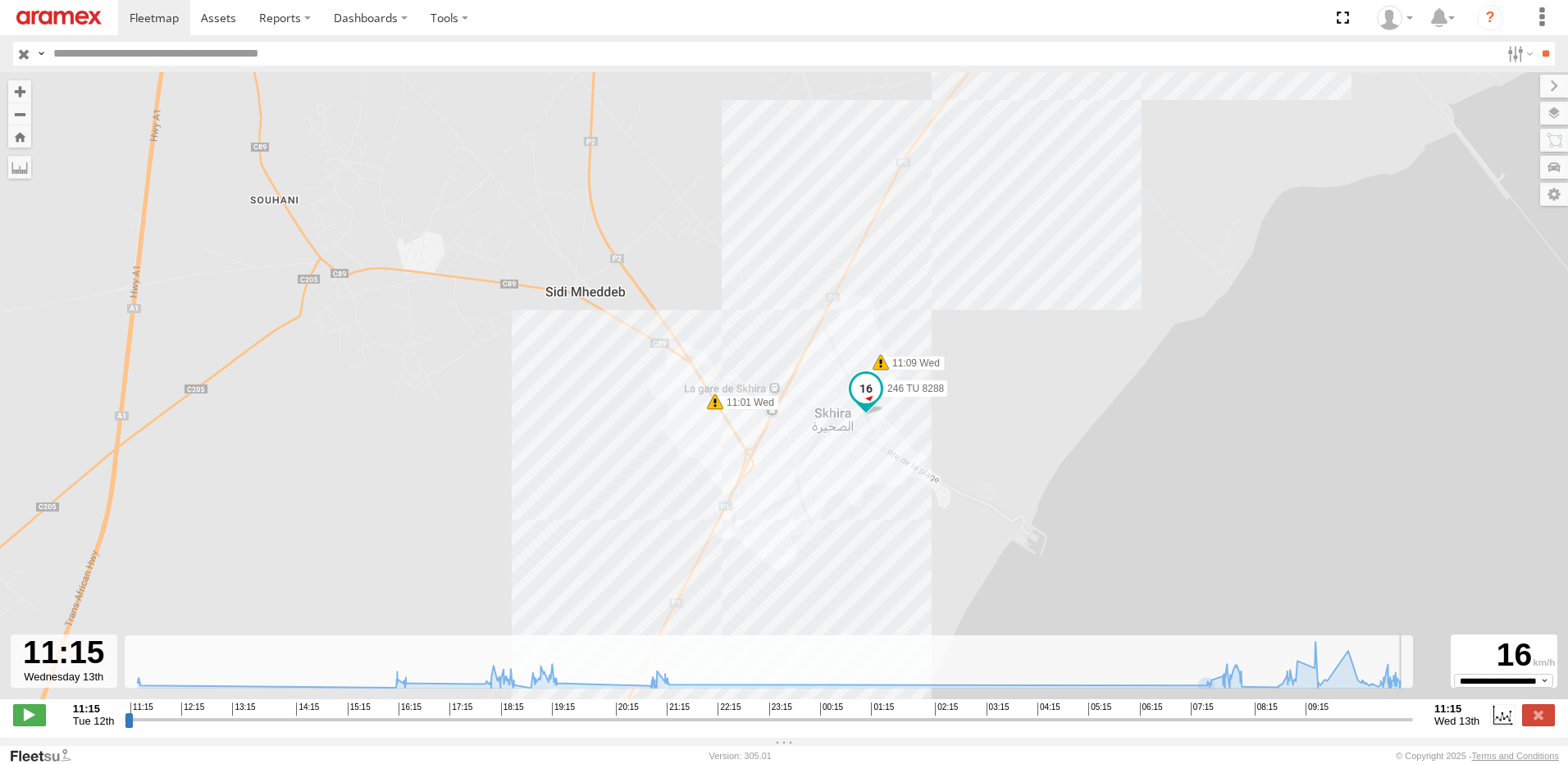
type input "**********"
click at [1413, 720] on input "range" at bounding box center [768, 719] width 1288 height 16
click at [1549, 726] on label at bounding box center [1538, 714] width 33 height 21
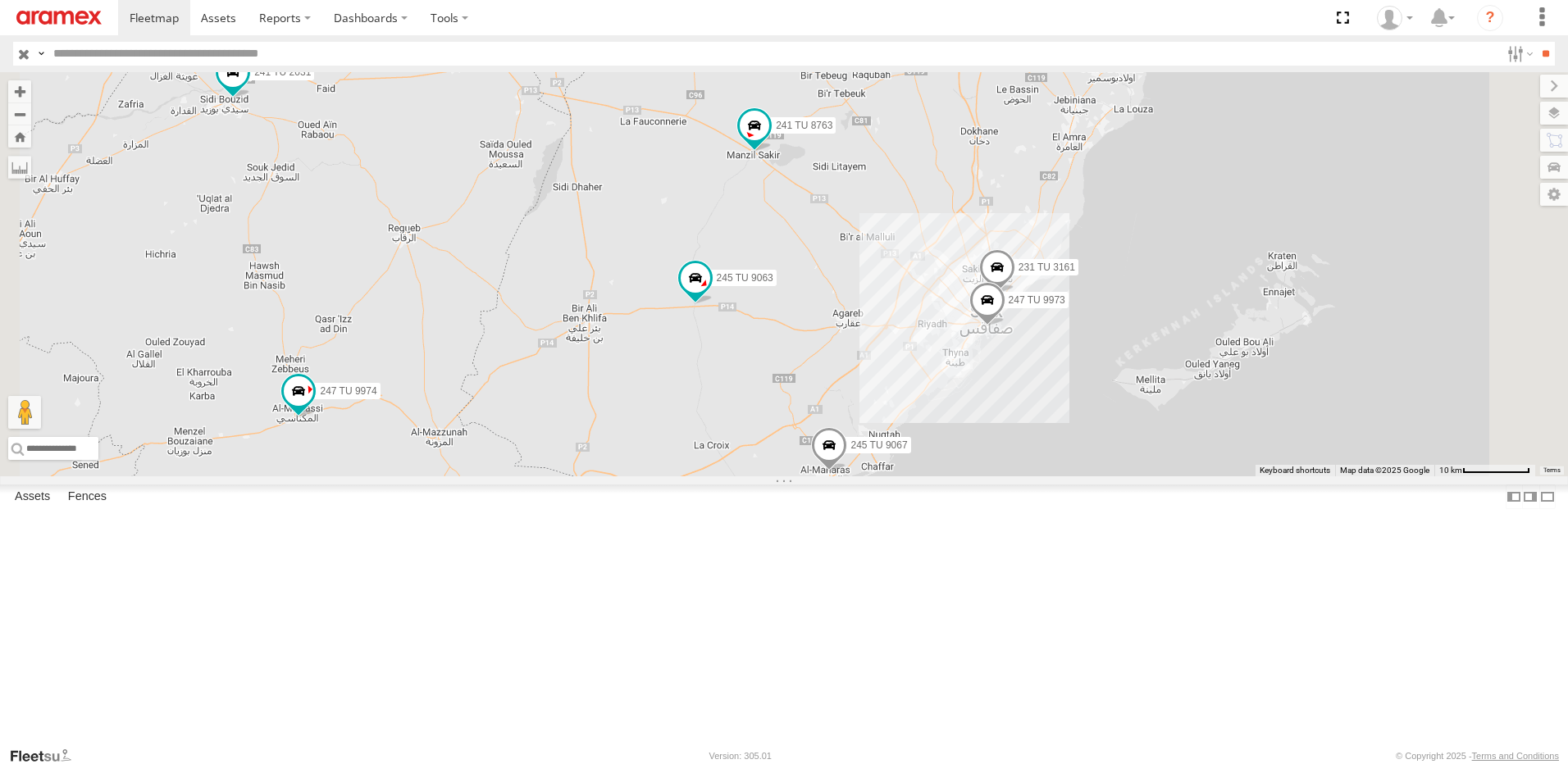
drag, startPoint x: 1162, startPoint y: 319, endPoint x: 1086, endPoint y: 450, distance: 151.4
click at [1086, 450] on div "246 TU 8288 231 TU 3161 245 TU 9063 241 TU 8763 245 TU 9067 241 TU 2031 247 TU …" at bounding box center [784, 274] width 1568 height 404
